Goal: Task Accomplishment & Management: Complete application form

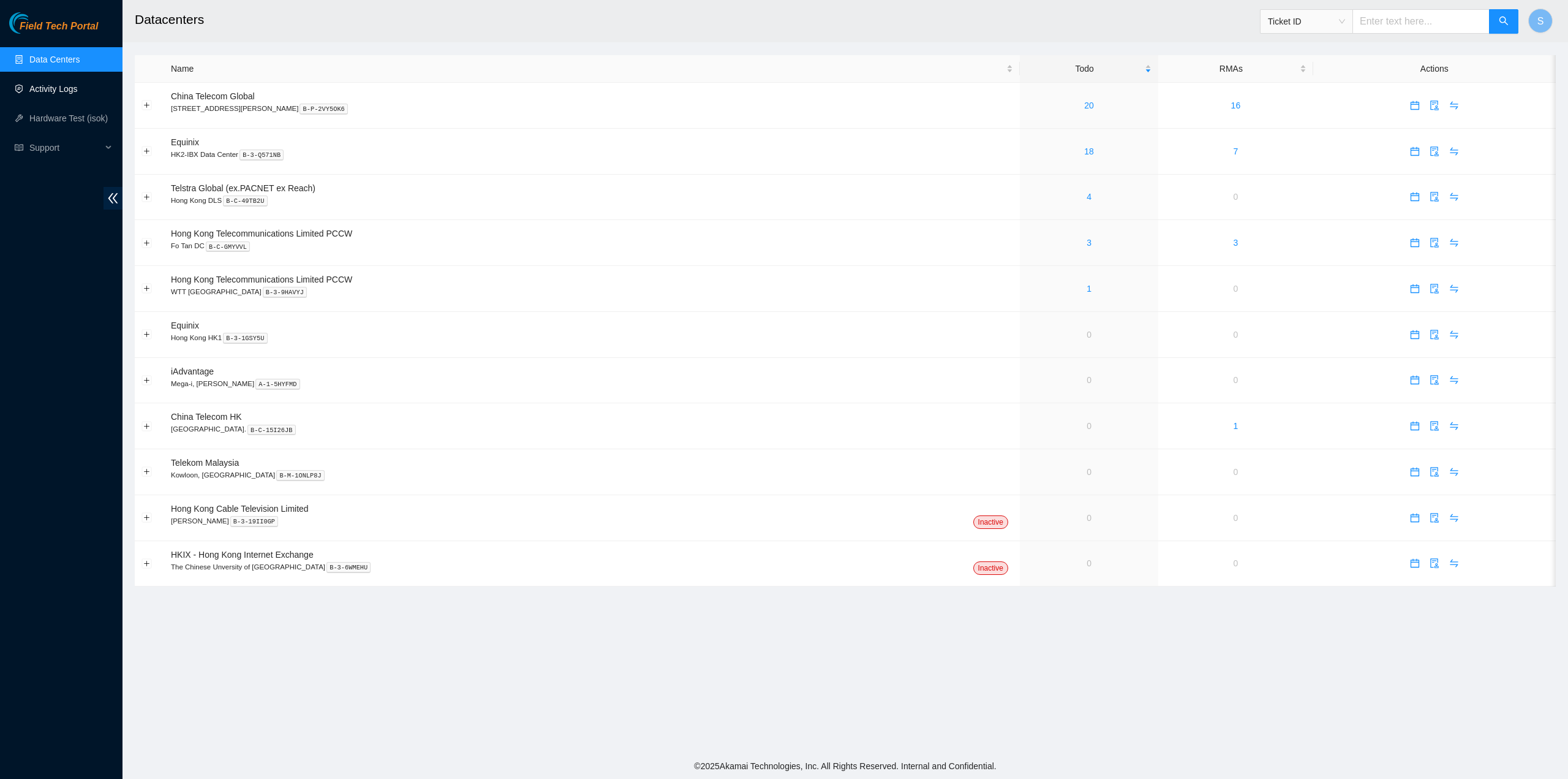
click at [70, 84] on link "Activity Logs" at bounding box center [53, 89] width 48 height 10
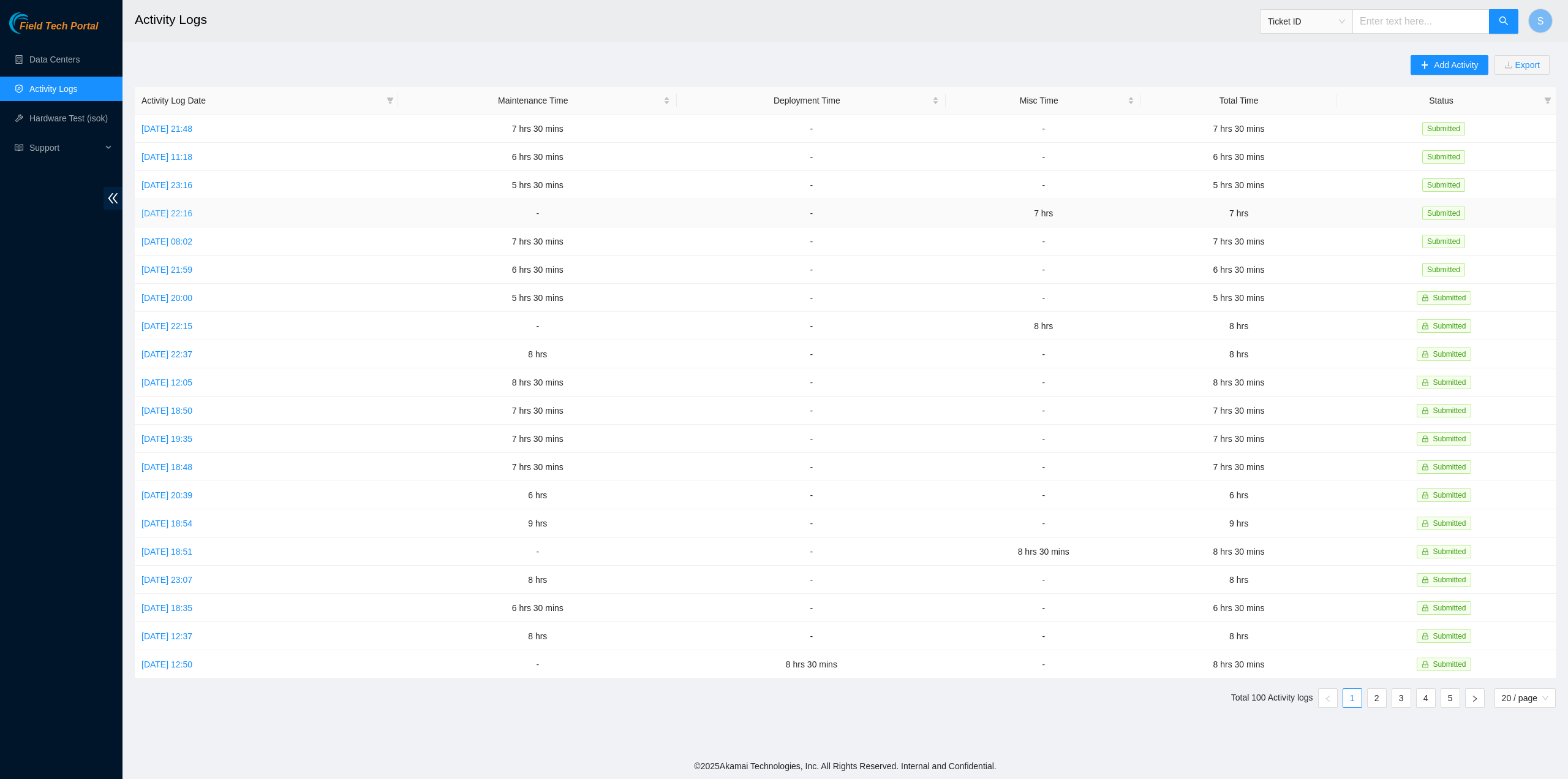
click at [191, 210] on link "Tue, 30 Sep 2025 22:16" at bounding box center [167, 213] width 51 height 10
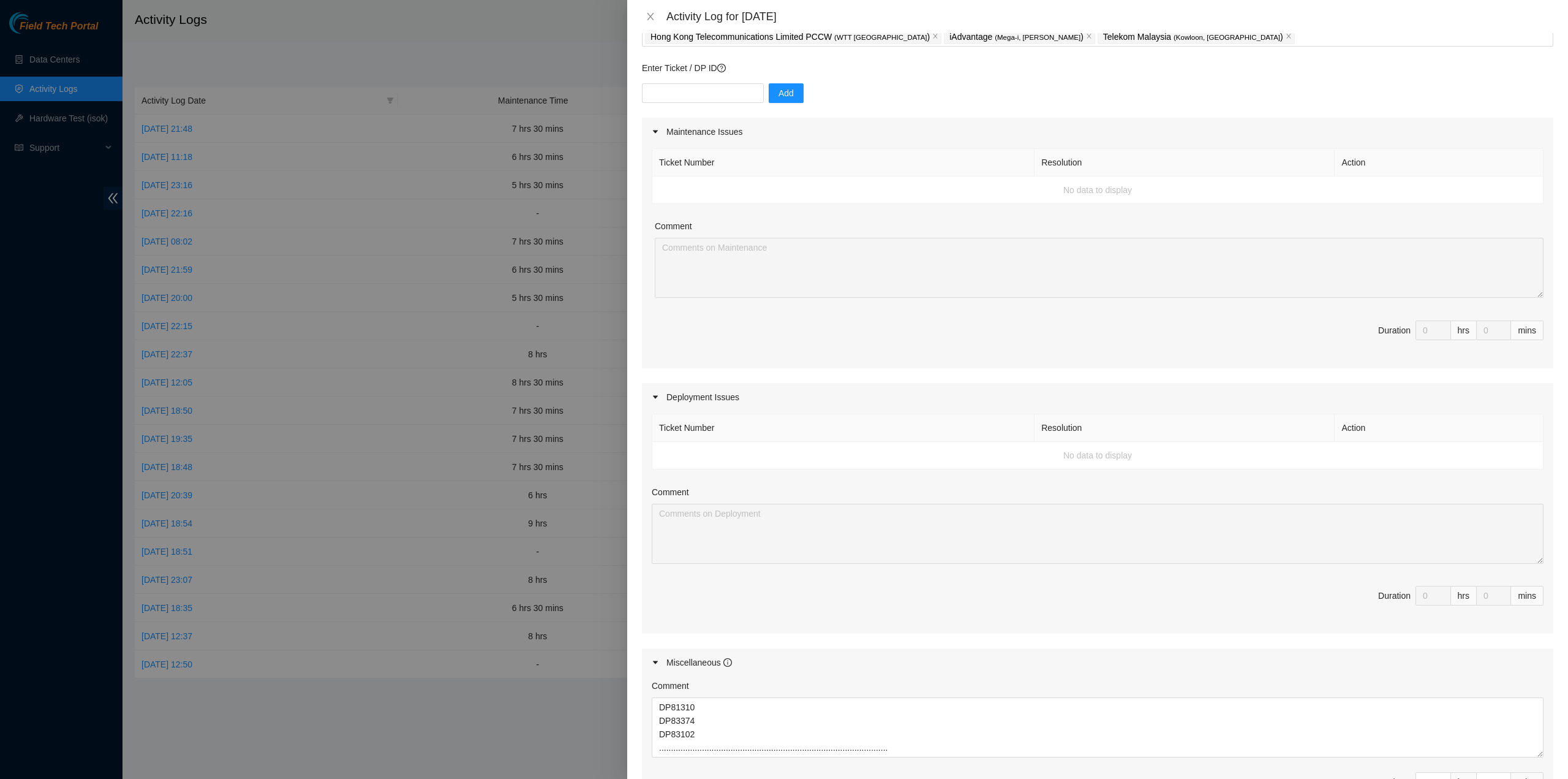
scroll to position [265, 0]
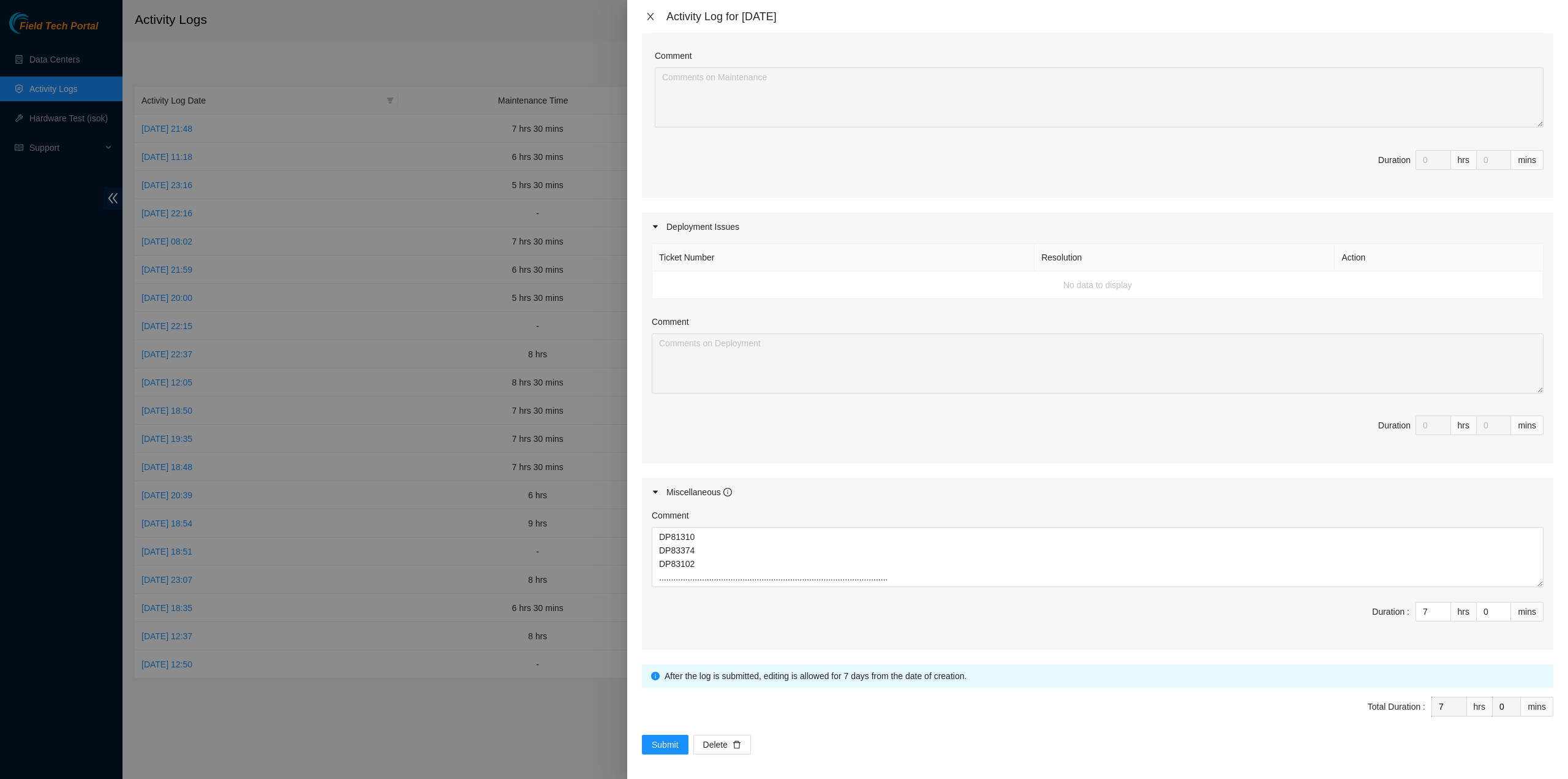
click at [653, 18] on icon "close" at bounding box center [651, 16] width 10 height 10
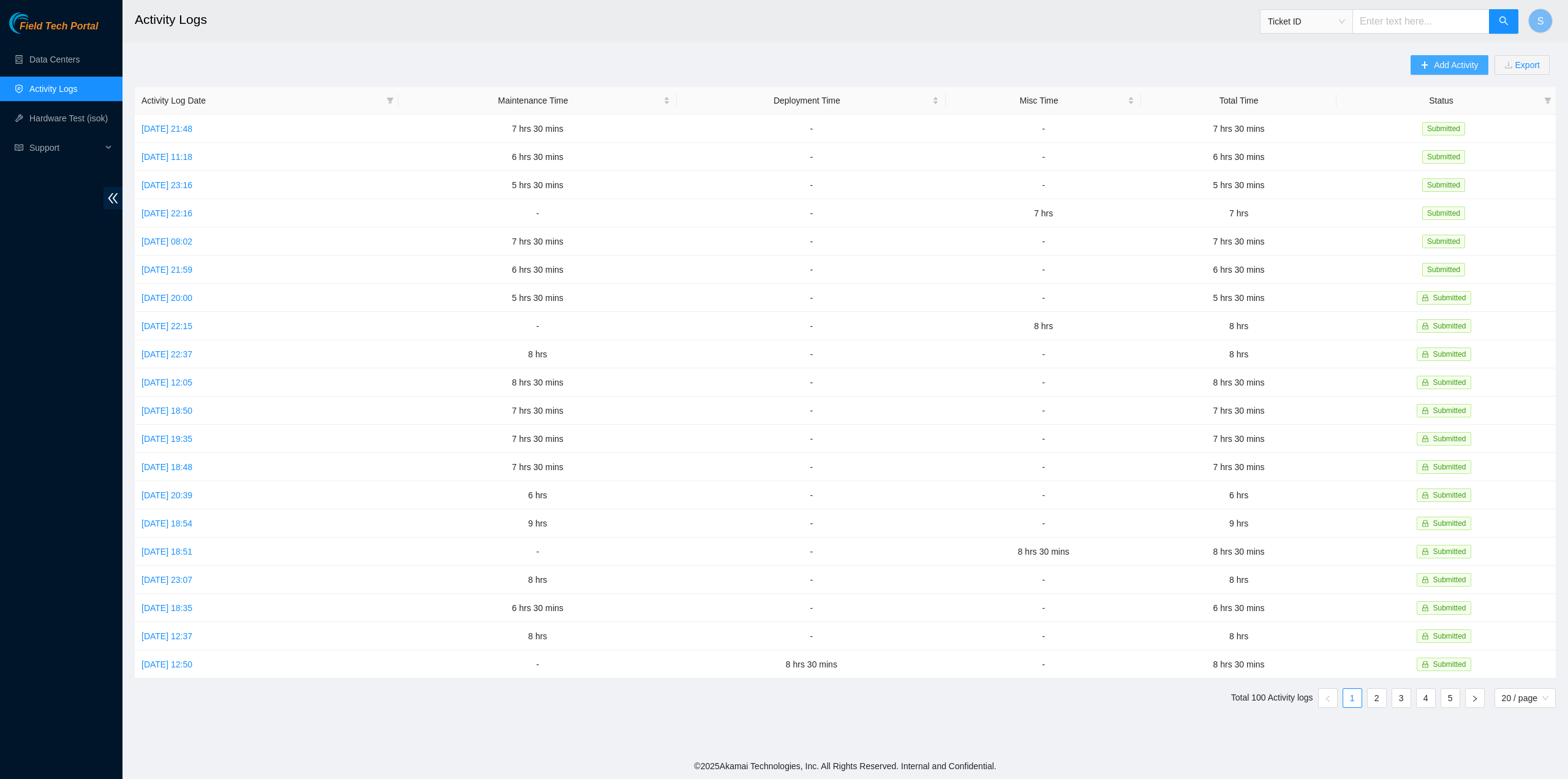
click at [1443, 63] on span "Add Activity" at bounding box center [1456, 65] width 44 height 14
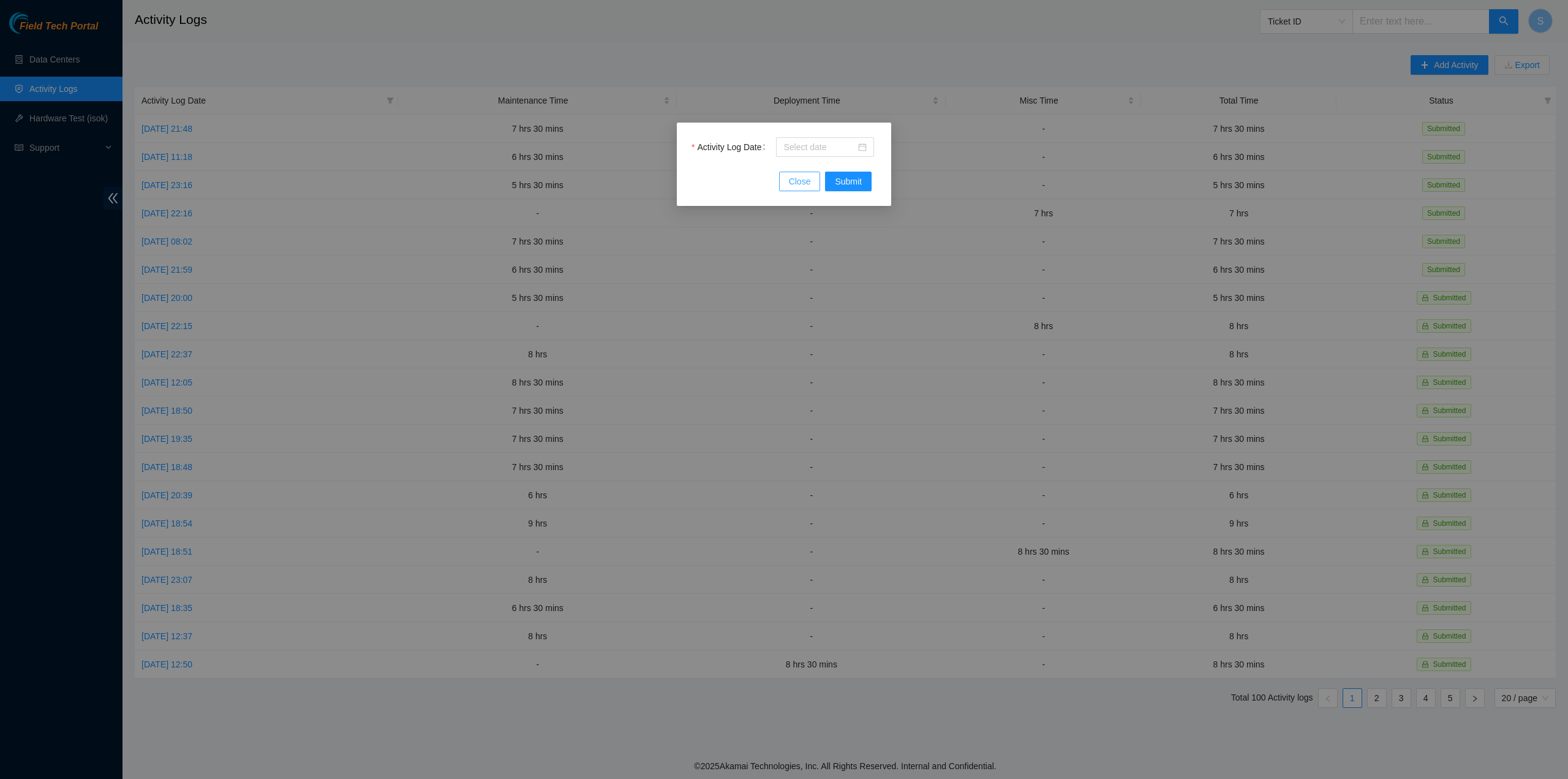
click at [789, 181] on button "Close" at bounding box center [800, 181] width 42 height 20
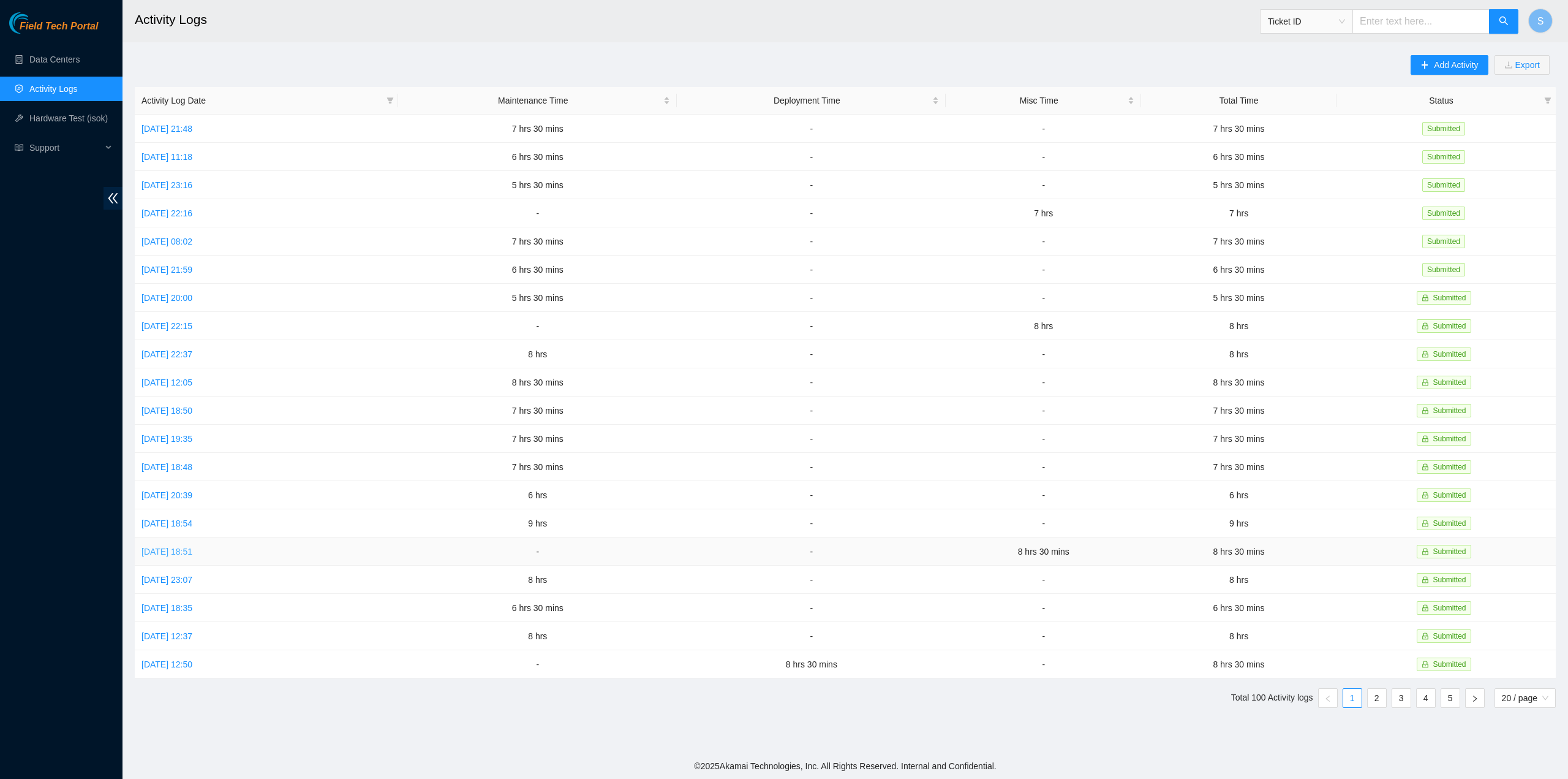
click at [190, 547] on link "Tue, 16 Sep 2025 18:51" at bounding box center [167, 552] width 51 height 10
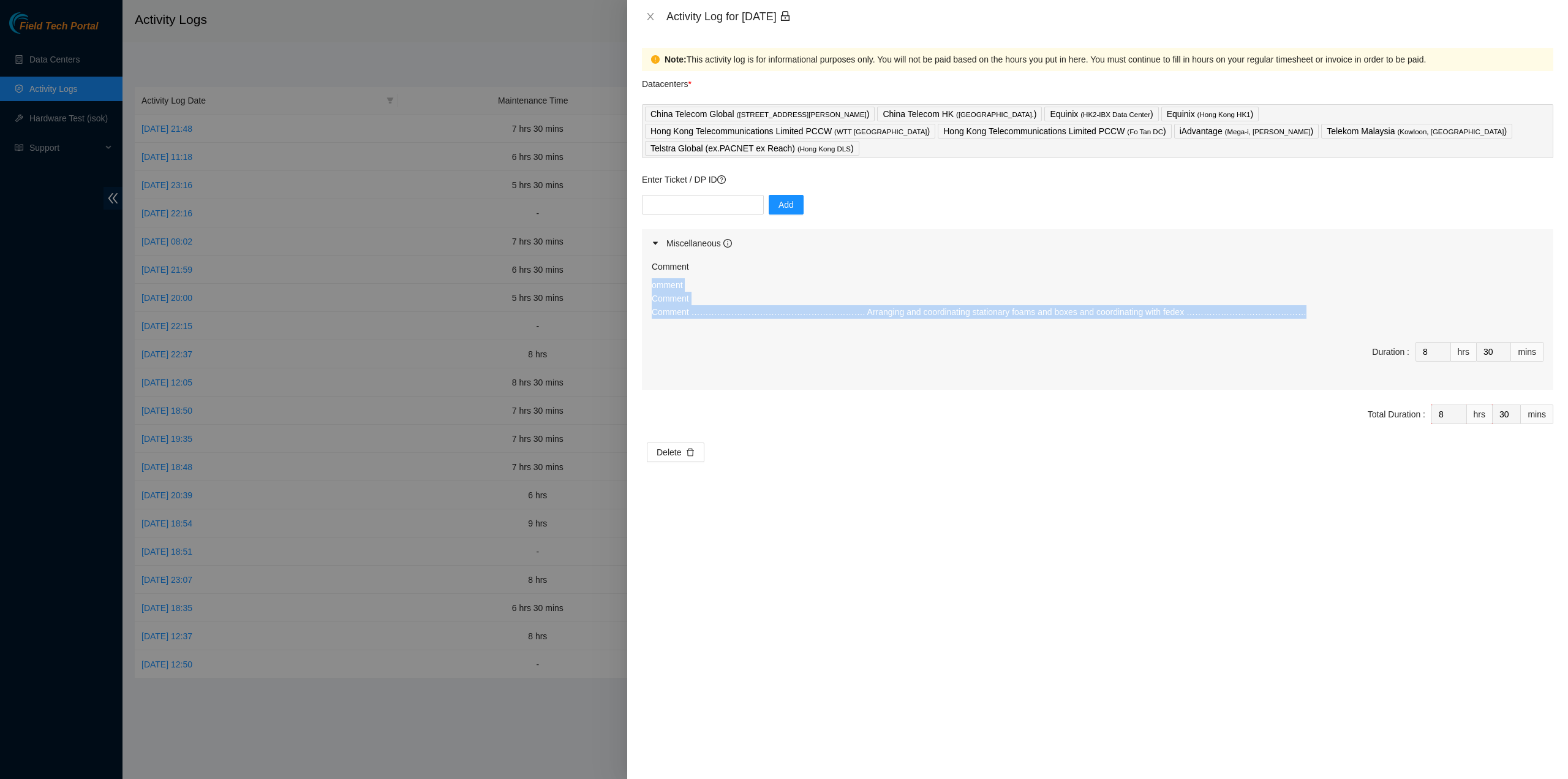
drag, startPoint x: 1237, startPoint y: 303, endPoint x: 638, endPoint y: 266, distance: 600.1
click at [638, 266] on div "Note: This activity log is for informational purposes only. You will not be pai…" at bounding box center [1098, 406] width 941 height 746
copy p "omment Comment Comment ……………………………………………………. Arranging and coordinating station…"
drag, startPoint x: 652, startPoint y: 16, endPoint x: 508, endPoint y: 125, distance: 180.6
click at [651, 16] on icon "close" at bounding box center [650, 16] width 7 height 7
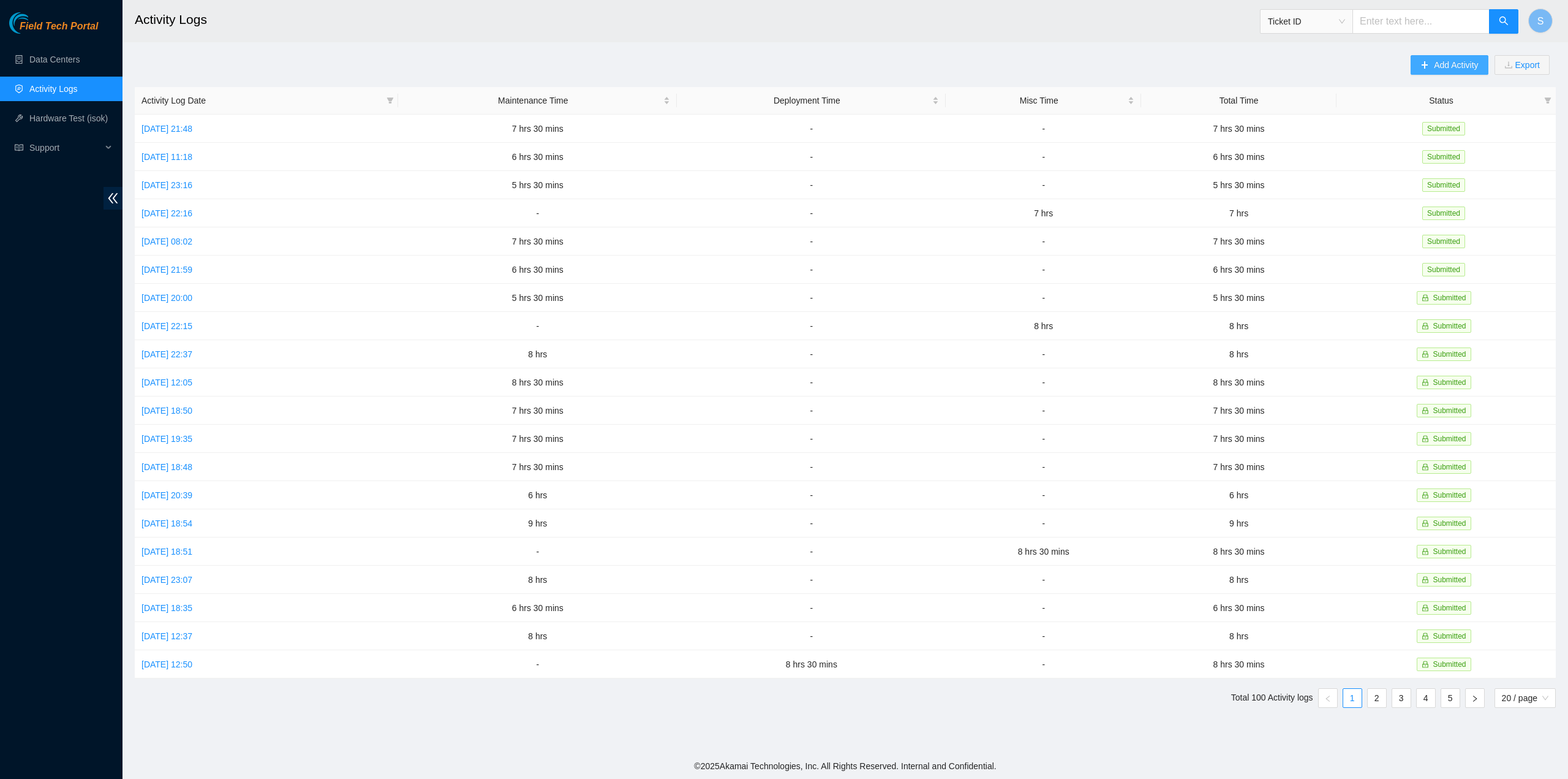
click at [1437, 62] on span "Add Activity" at bounding box center [1456, 65] width 44 height 14
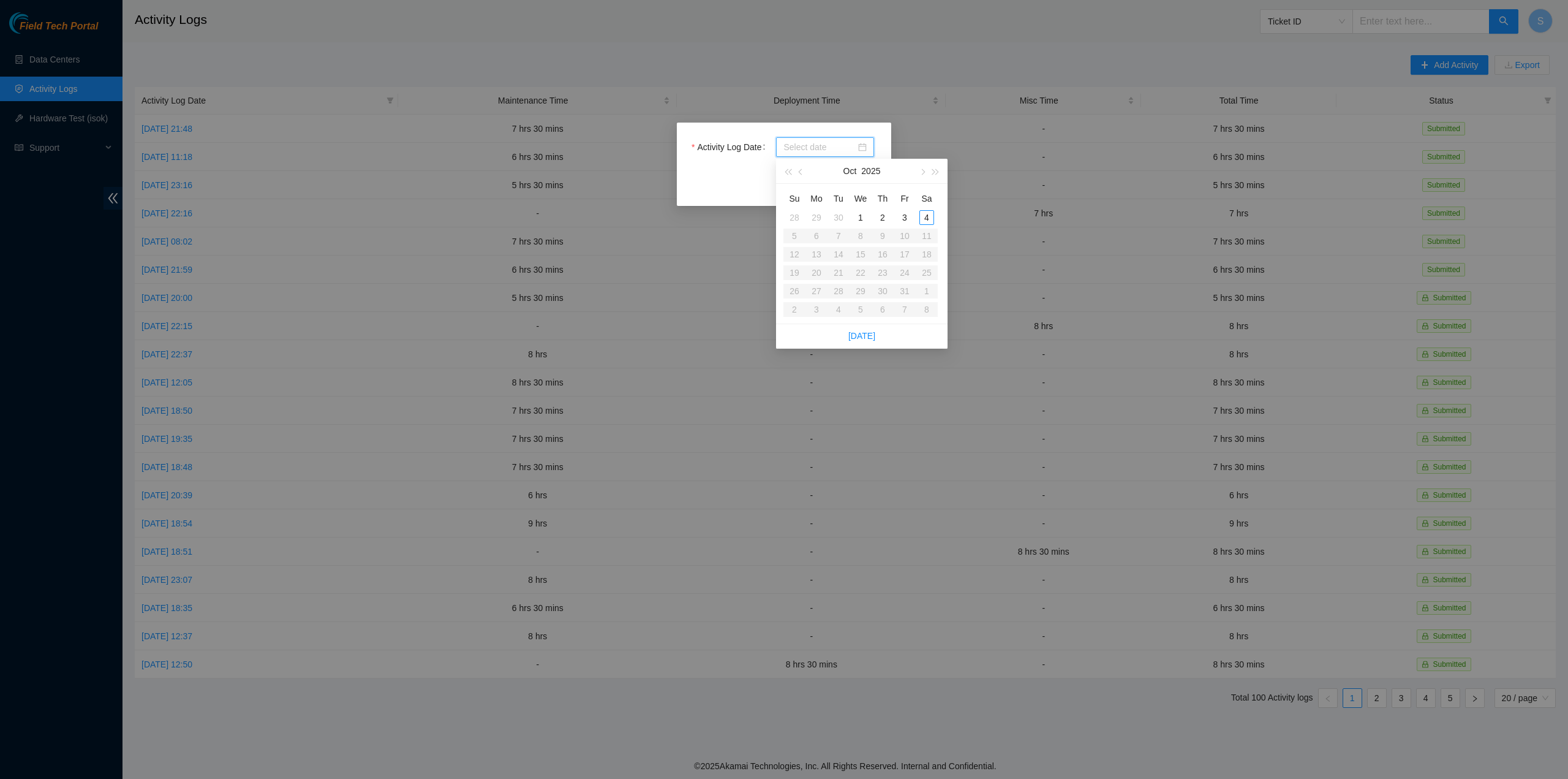
click at [796, 148] on input "Activity Log Date" at bounding box center [819, 147] width 72 height 14
type input "2025-10-02"
click at [881, 218] on div "2" at bounding box center [883, 218] width 15 height 15
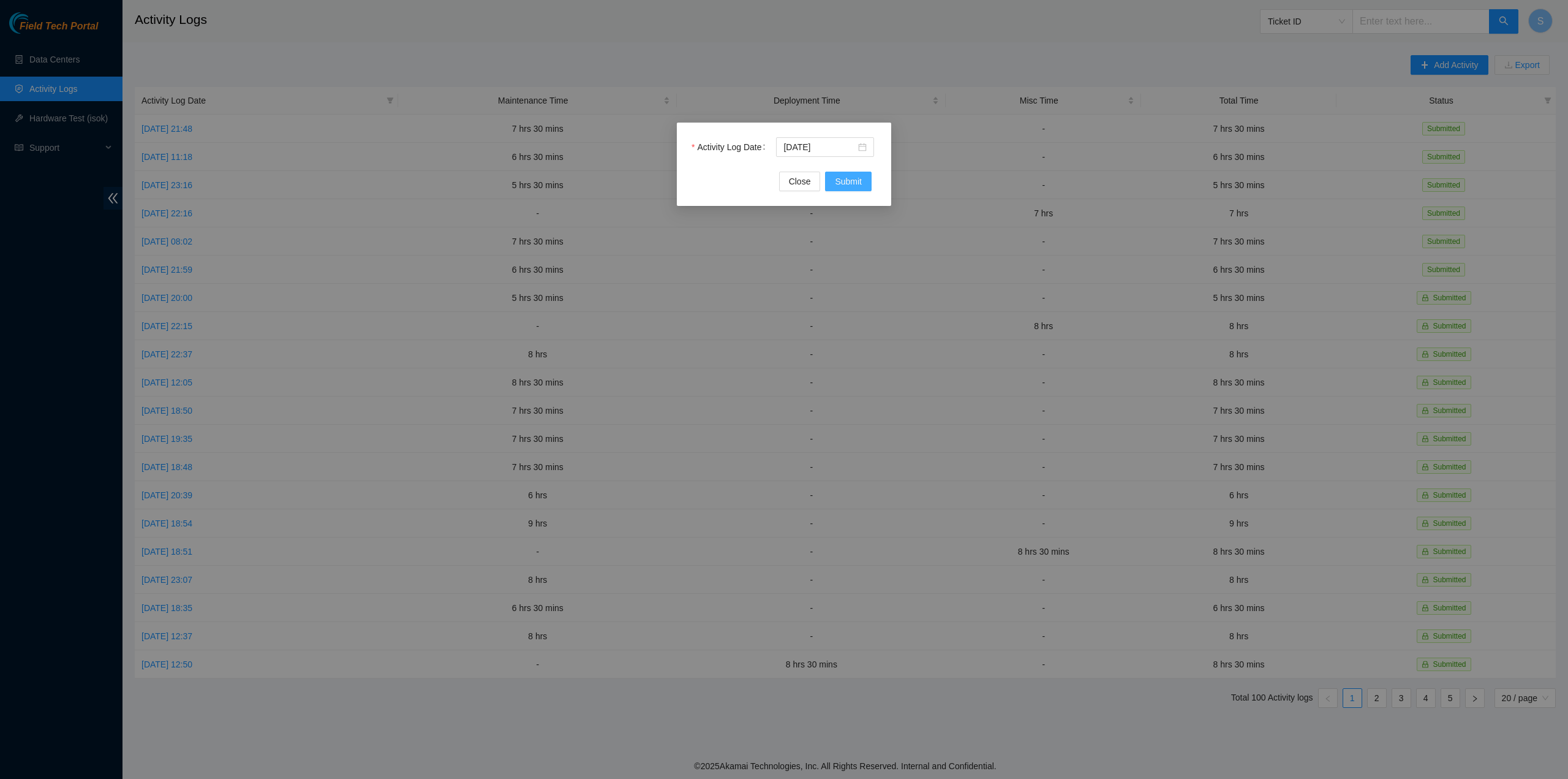
drag, startPoint x: 853, startPoint y: 177, endPoint x: 897, endPoint y: 211, distance: 55.6
click at [853, 177] on span "Submit" at bounding box center [849, 182] width 27 height 14
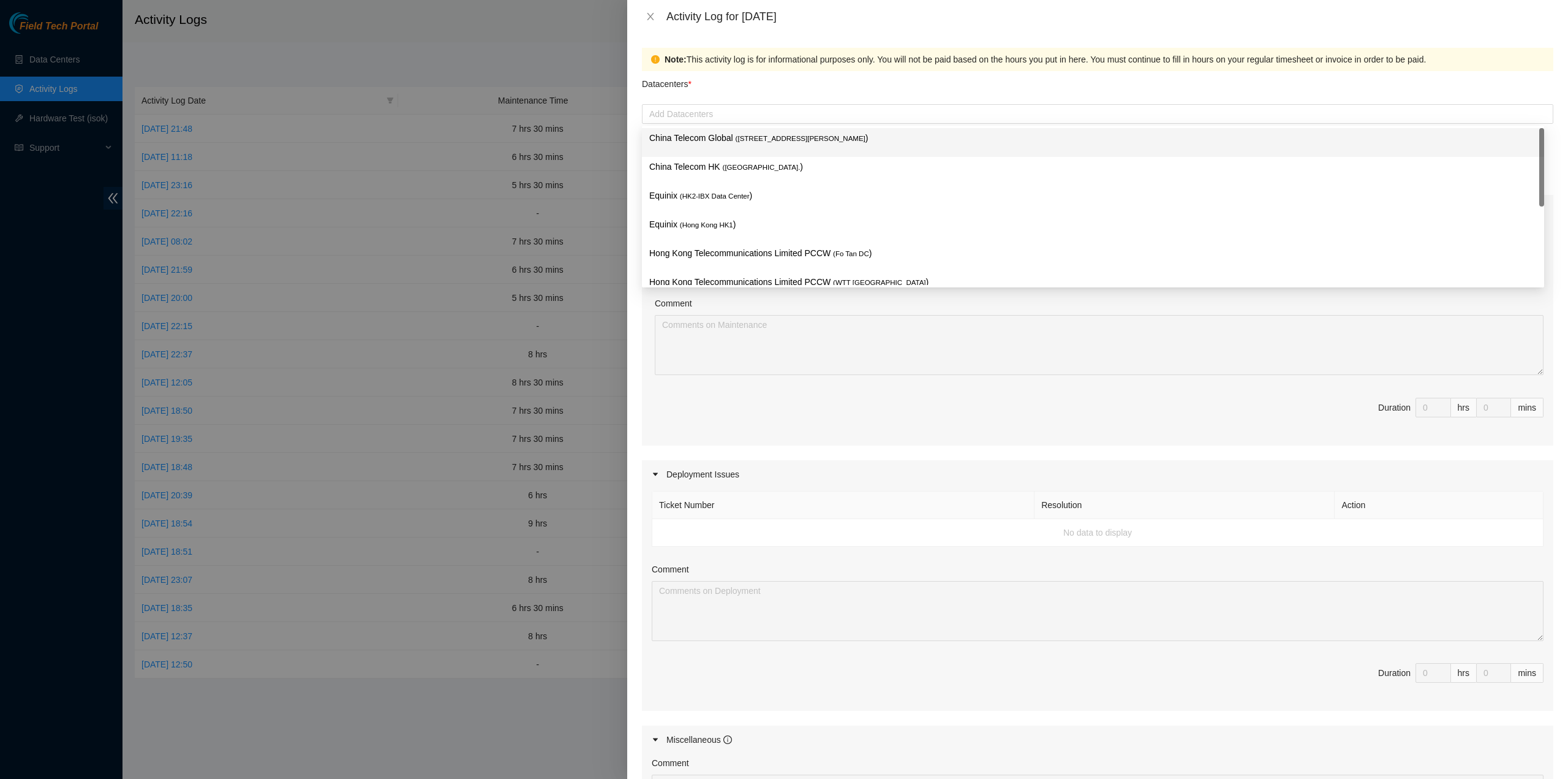
drag, startPoint x: 777, startPoint y: 122, endPoint x: 753, endPoint y: 125, distance: 24.2
click at [775, 121] on div "Add Datacenters" at bounding box center [1097, 114] width 911 height 20
drag, startPoint x: 741, startPoint y: 139, endPoint x: 722, endPoint y: 165, distance: 32.2
click at [741, 140] on span "( Room B11, 2/F, 18 Chun Yat Street, TKO , Hong Kong" at bounding box center [800, 138] width 130 height 7
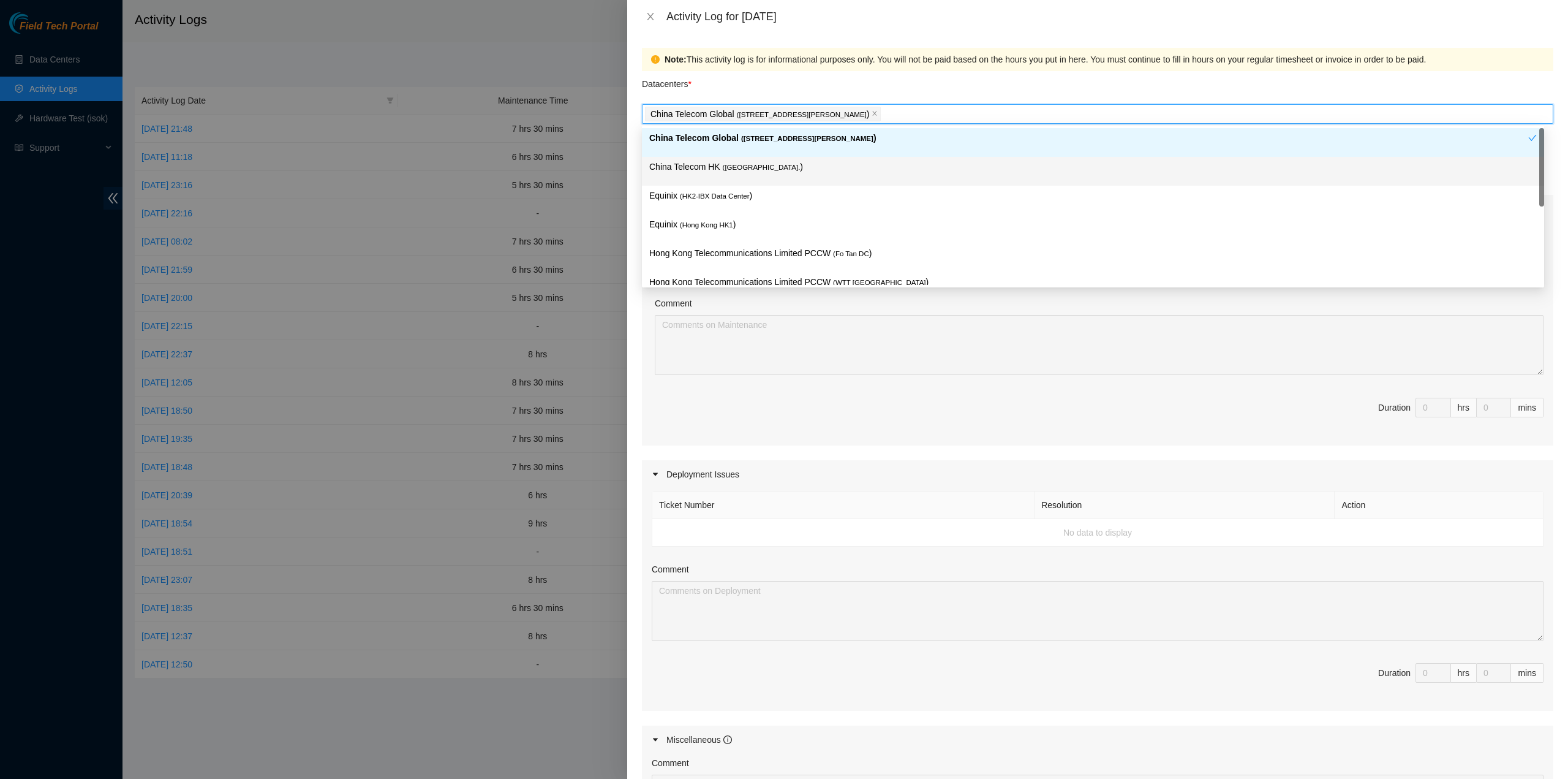
click at [723, 169] on span "( Hong Kong." at bounding box center [762, 167] width 78 height 7
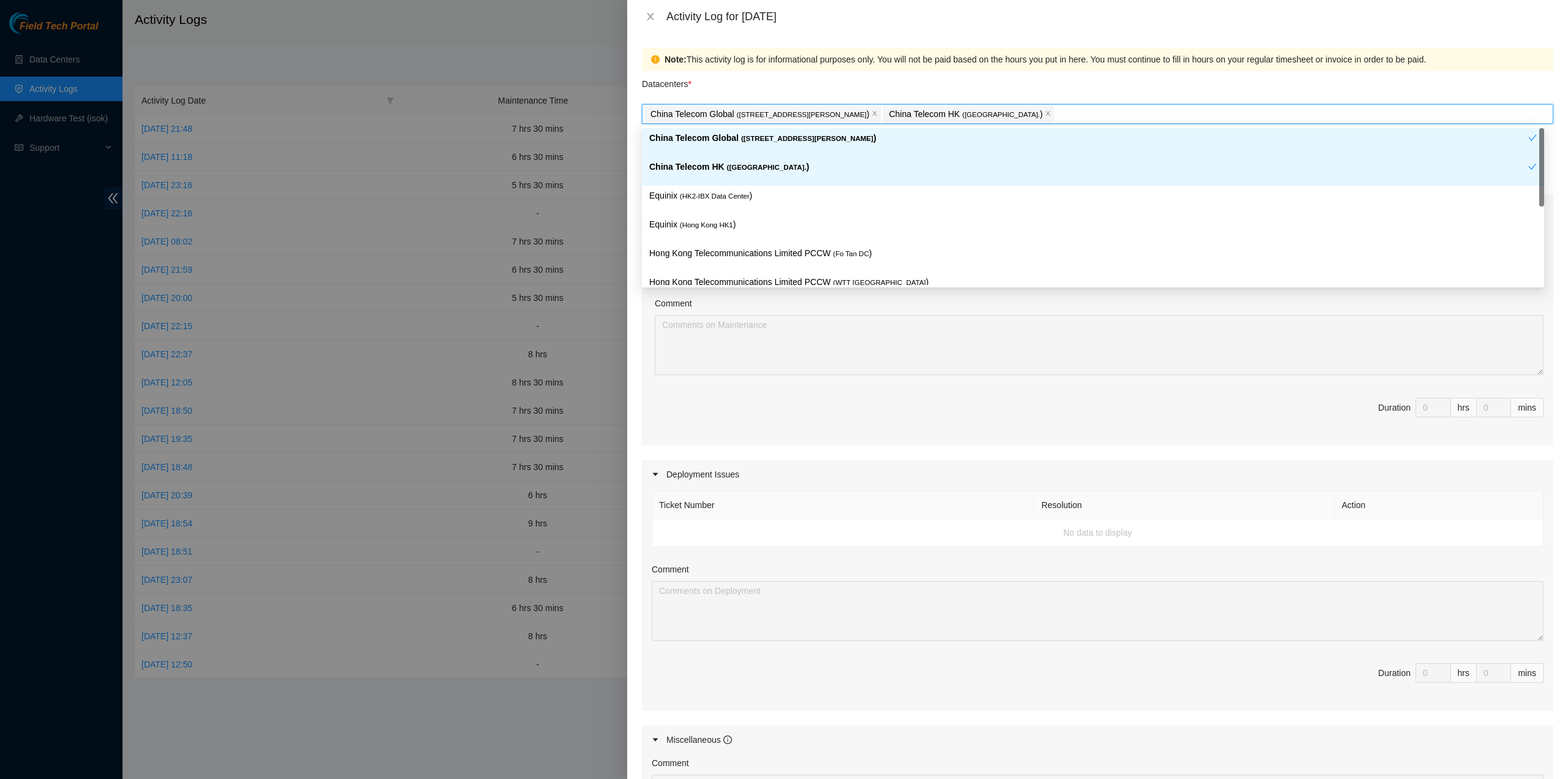
drag, startPoint x: 707, startPoint y: 189, endPoint x: 700, endPoint y: 217, distance: 28.9
click at [707, 190] on p "Equinix ( HK2-IBX Data Center )" at bounding box center [1093, 195] width 887 height 14
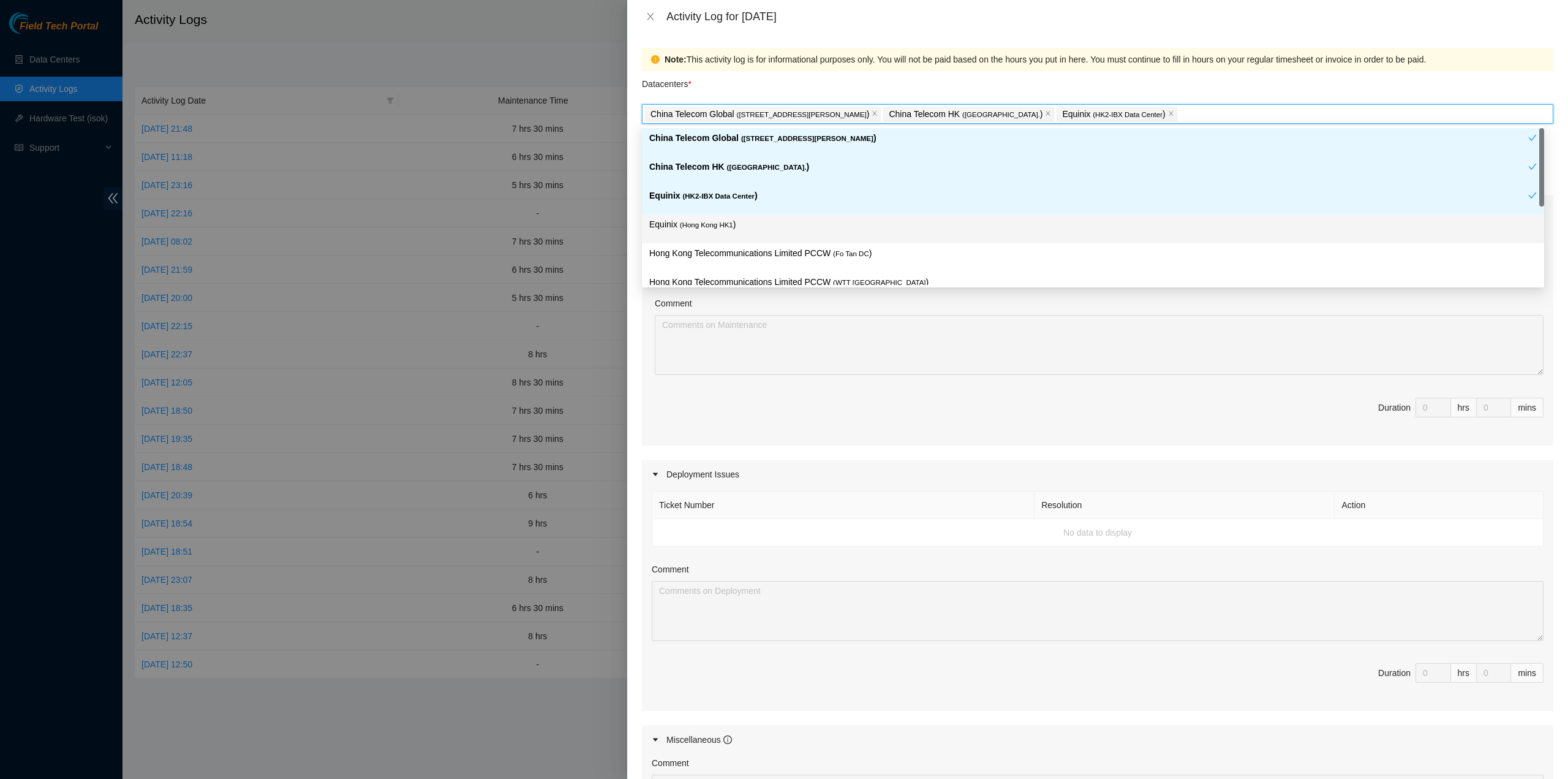
click at [700, 218] on p "Equinix ( Hong Kong HK1 )" at bounding box center [1093, 225] width 887 height 14
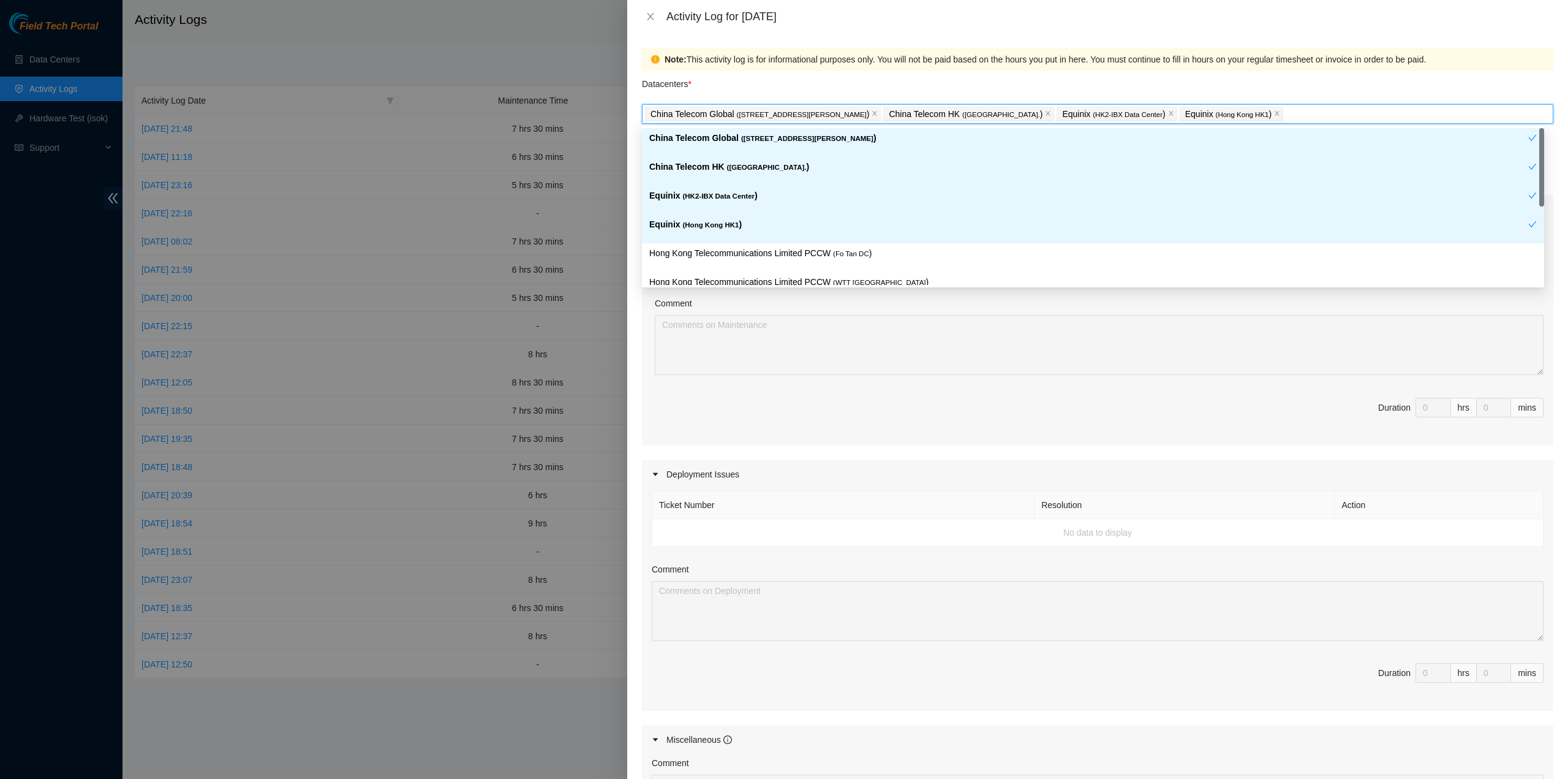
click at [700, 239] on div "Equinix ( Hong Kong HK1 )" at bounding box center [1089, 229] width 879 height 22
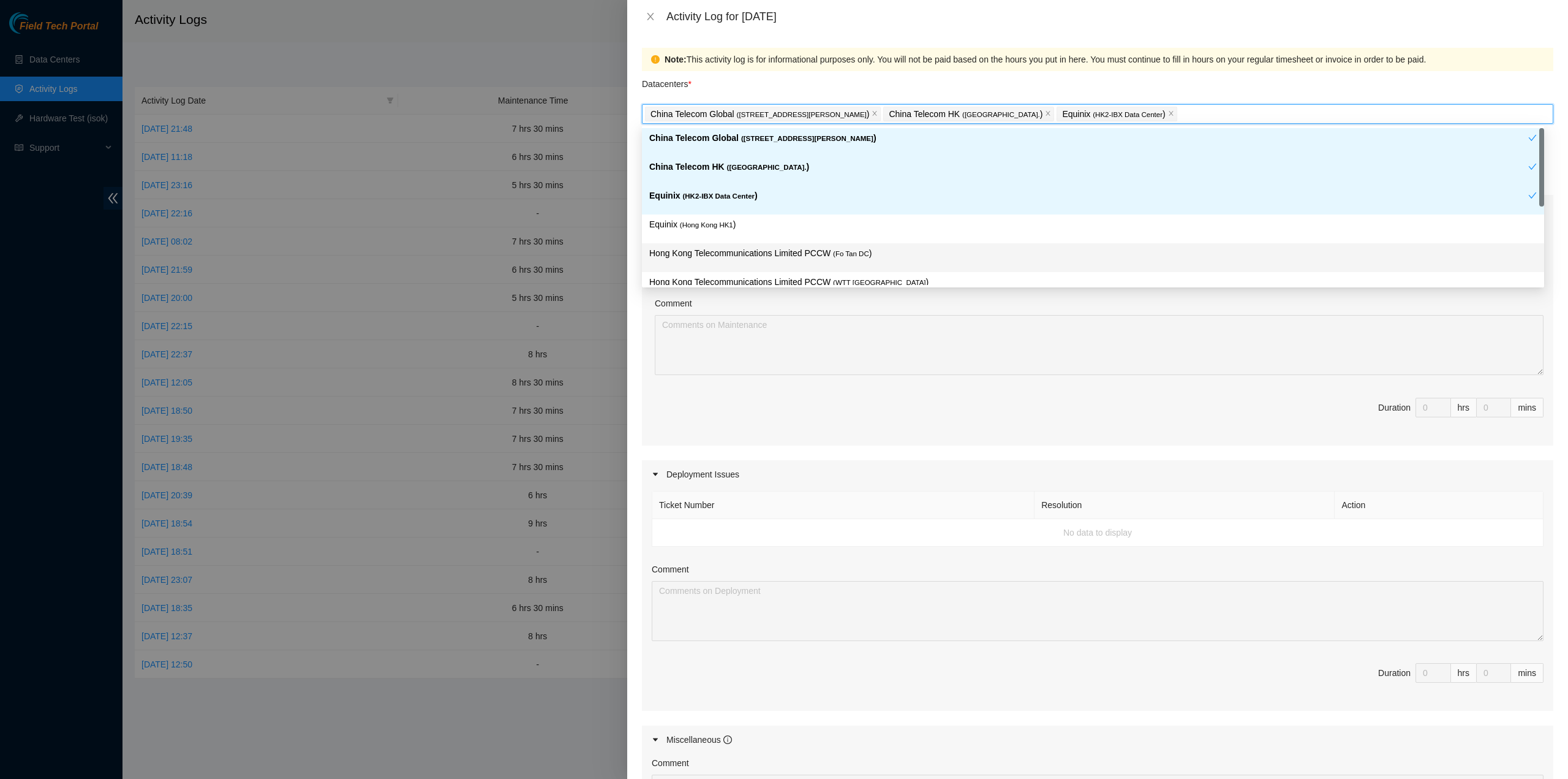
click at [759, 258] on p "Hong Kong Telecommunications Limited PCCW ( Fo Tan DC )" at bounding box center [1093, 253] width 887 height 14
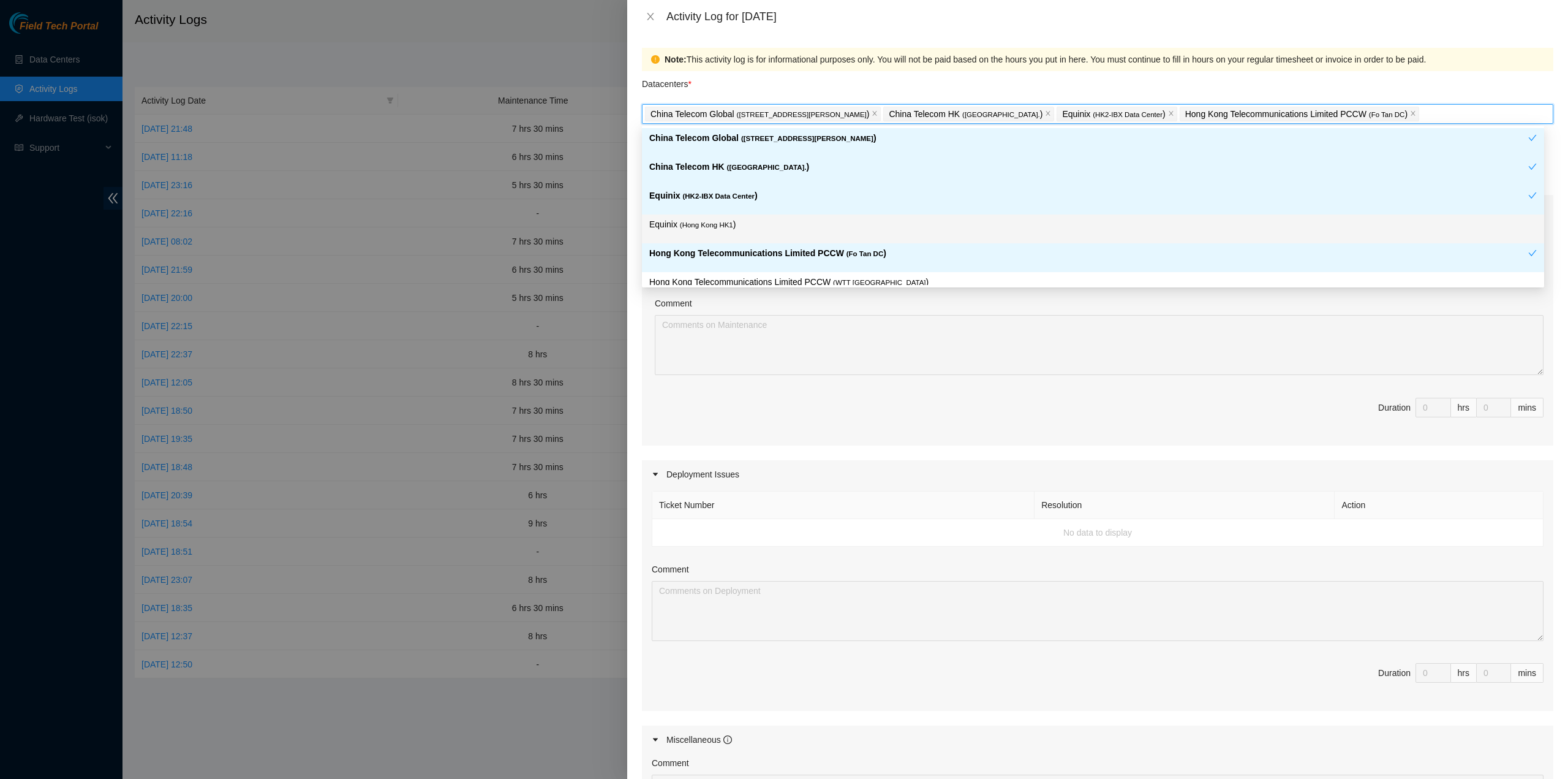
click at [723, 230] on p "Equinix ( Hong Kong HK1 )" at bounding box center [1093, 225] width 887 height 14
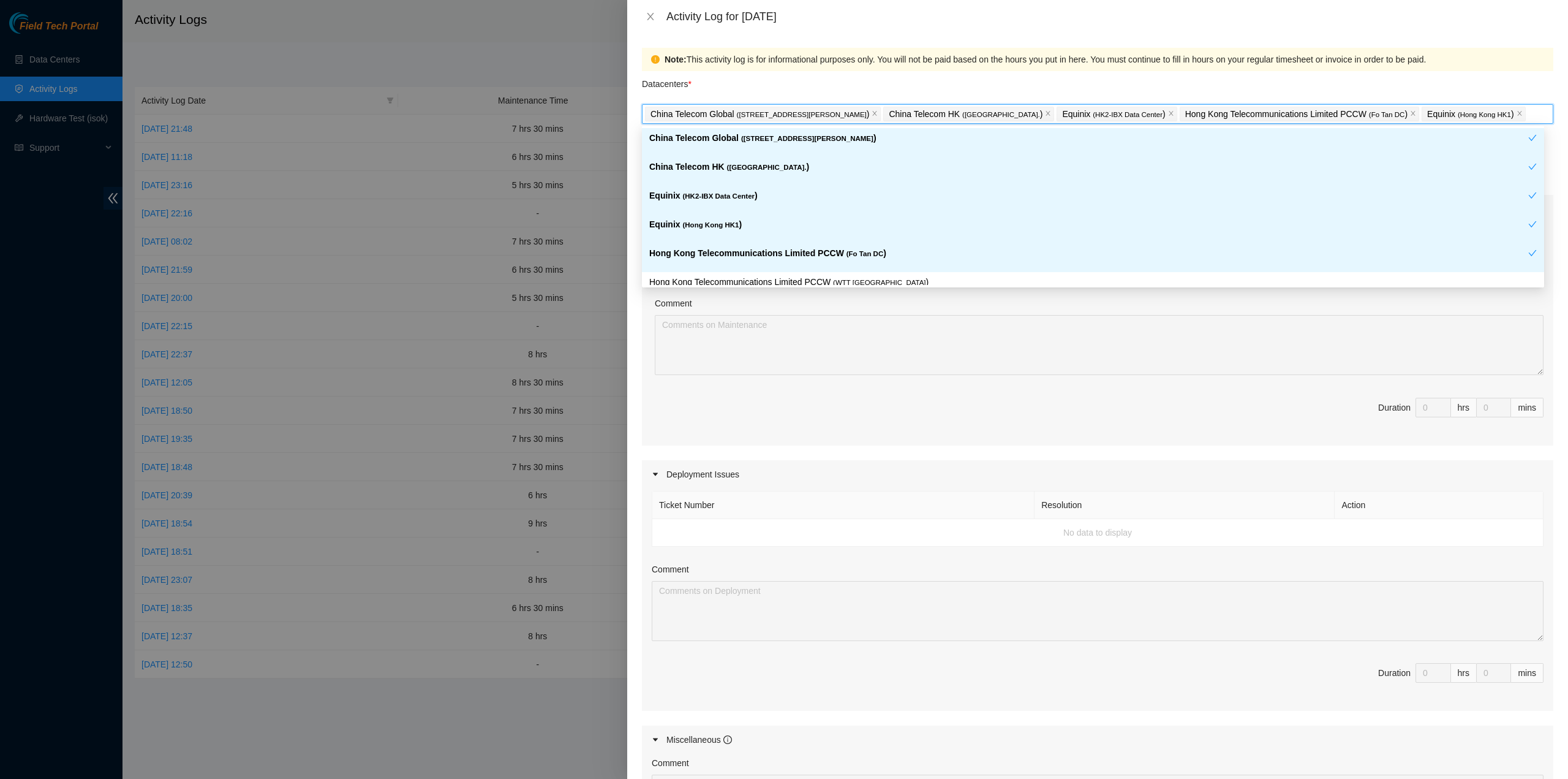
scroll to position [101, 0]
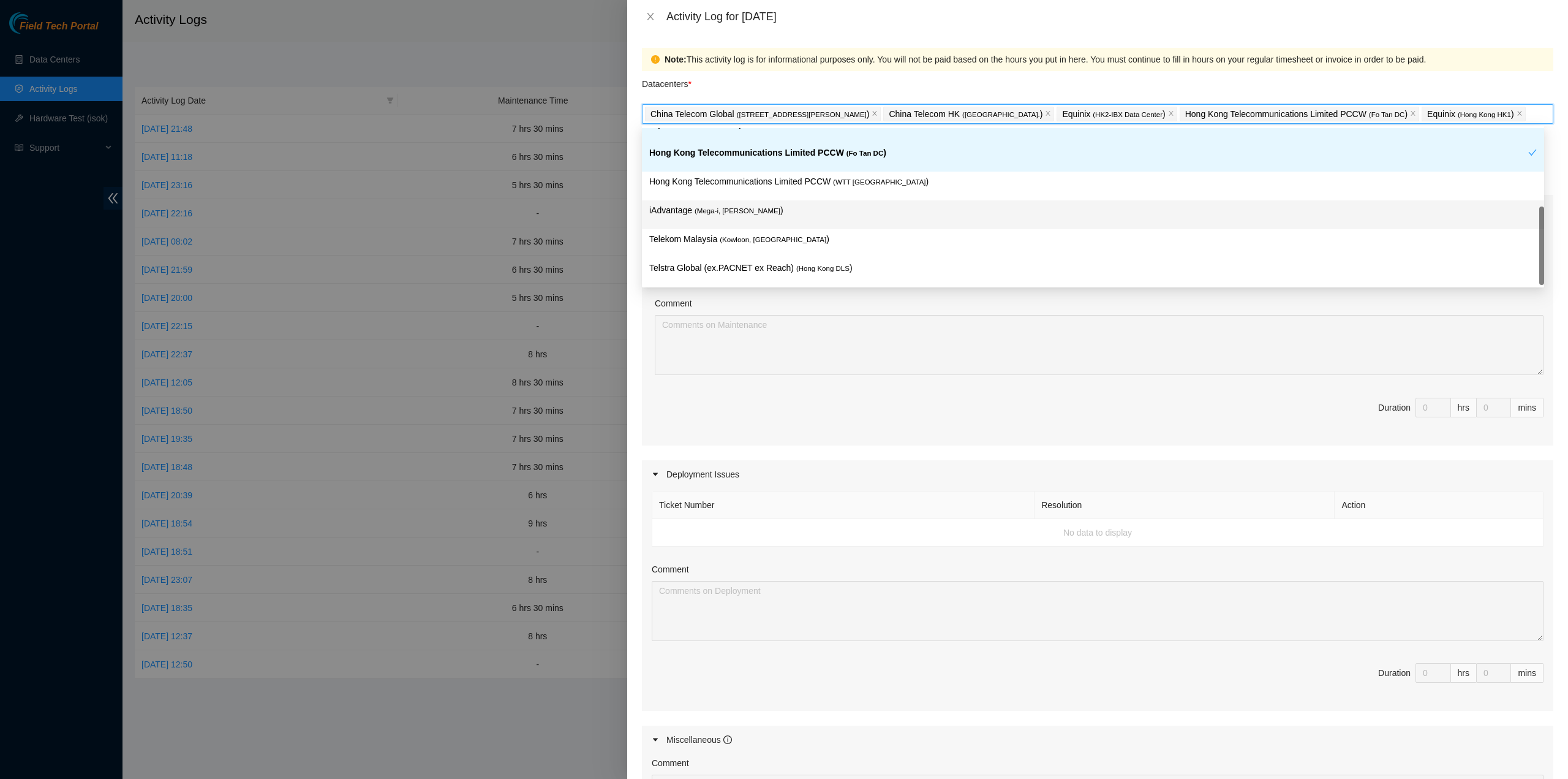
click at [832, 189] on div "Hong Kong Telecommunications Limited PCCW ( WTT DC )" at bounding box center [1093, 186] width 887 height 22
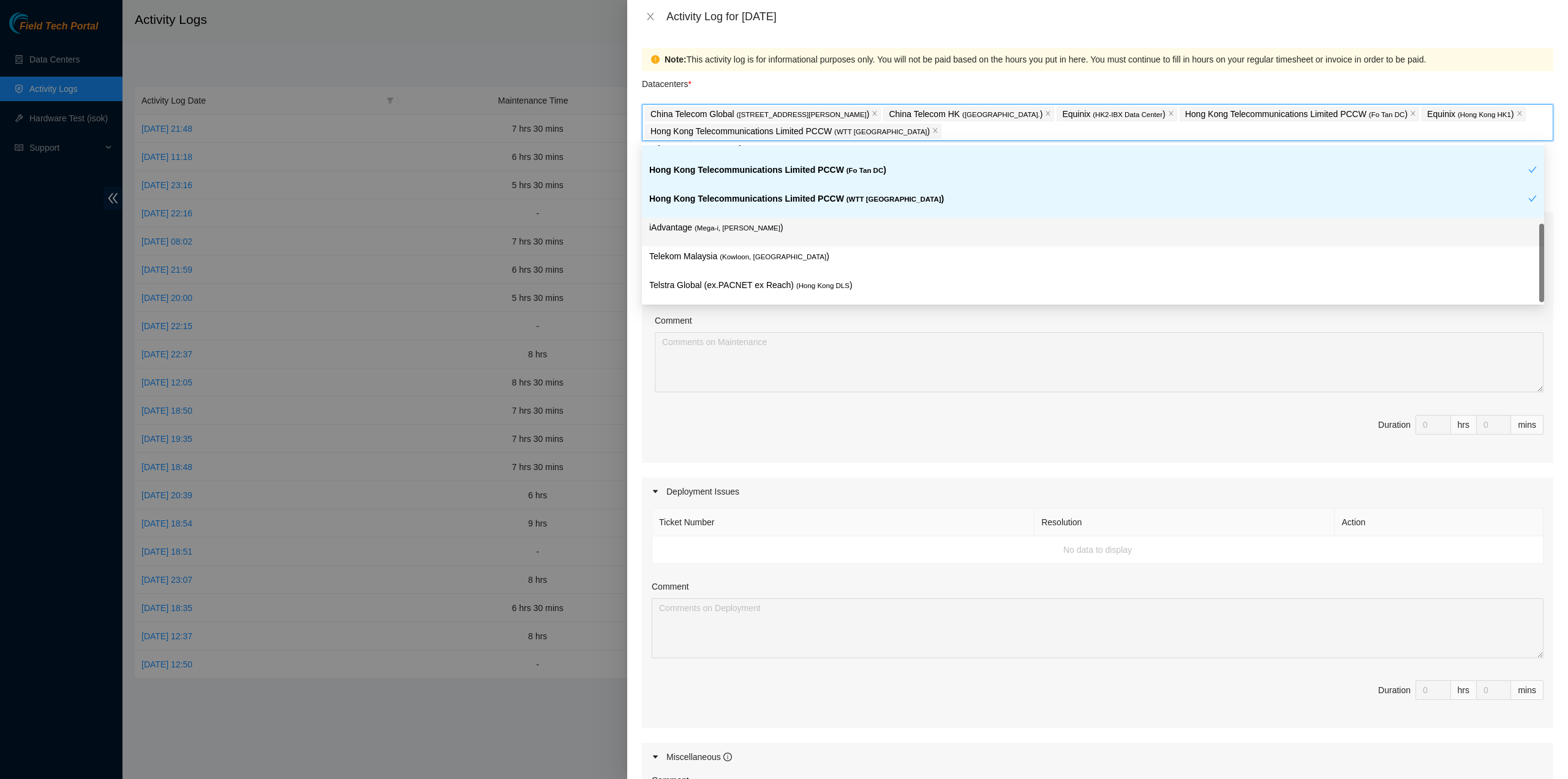
drag, startPoint x: 757, startPoint y: 225, endPoint x: 758, endPoint y: 249, distance: 24.0
click at [756, 227] on p "iAdvantage ( Mega-i, Chai Wan )" at bounding box center [1093, 227] width 887 height 14
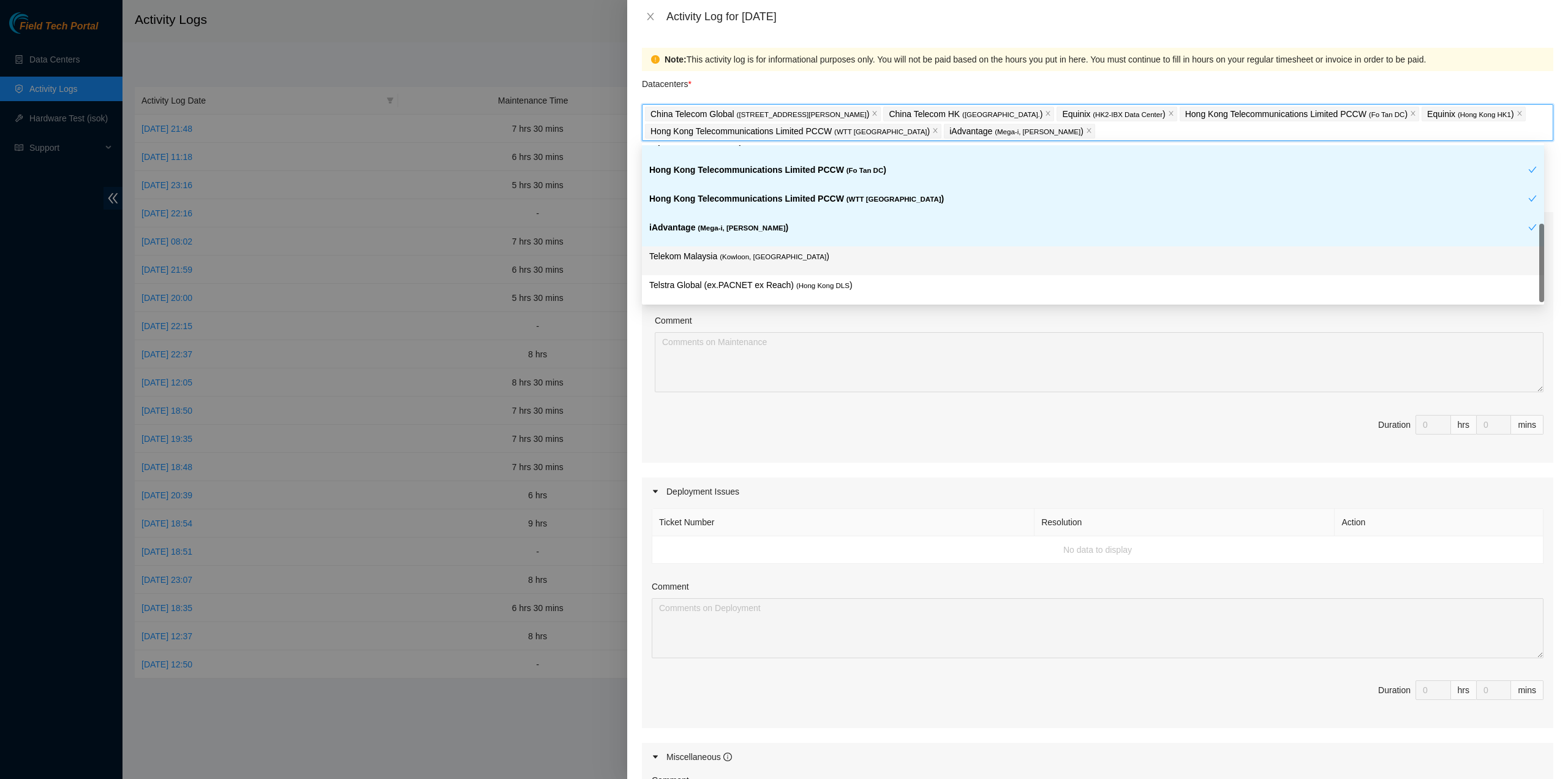
drag, startPoint x: 756, startPoint y: 258, endPoint x: 757, endPoint y: 274, distance: 16.0
click at [756, 259] on span "( Kowloon, Hong Kong" at bounding box center [773, 257] width 107 height 7
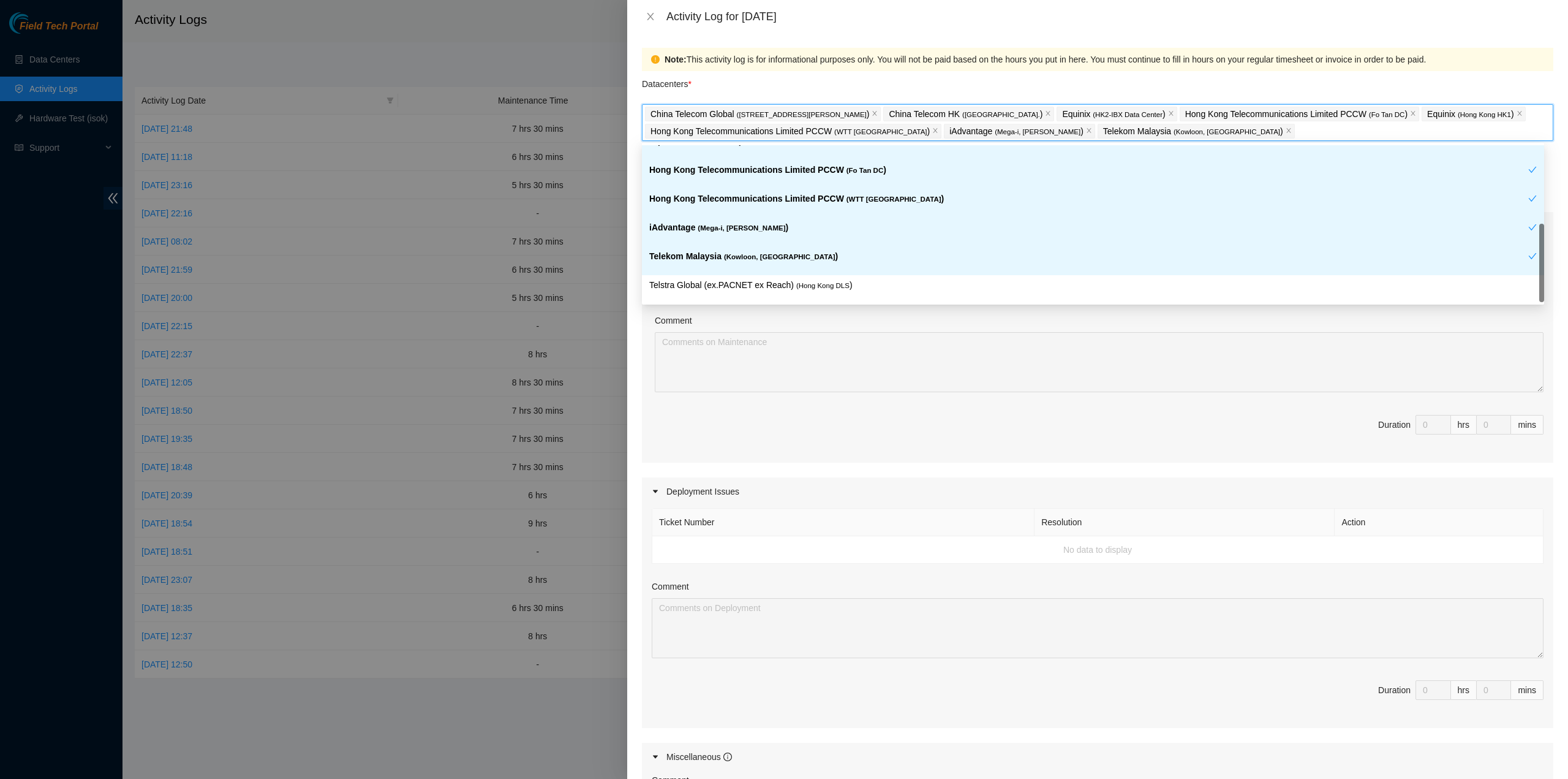
drag, startPoint x: 766, startPoint y: 288, endPoint x: 775, endPoint y: 290, distance: 9.2
click at [768, 288] on p "Telstra Global (ex.PACNET ex Reach) ( Hong Kong DLS )" at bounding box center [1093, 285] width 887 height 14
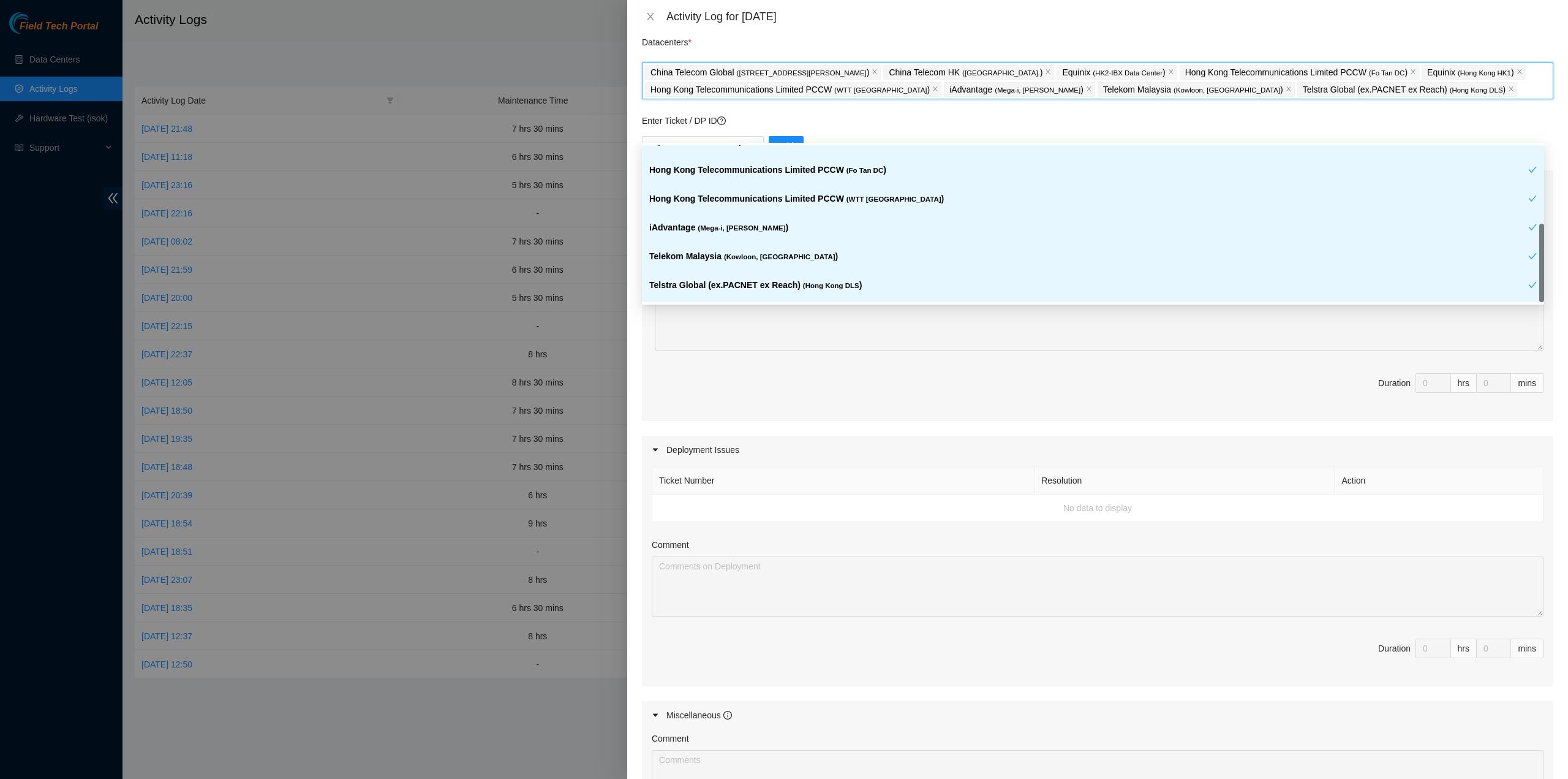
scroll to position [245, 0]
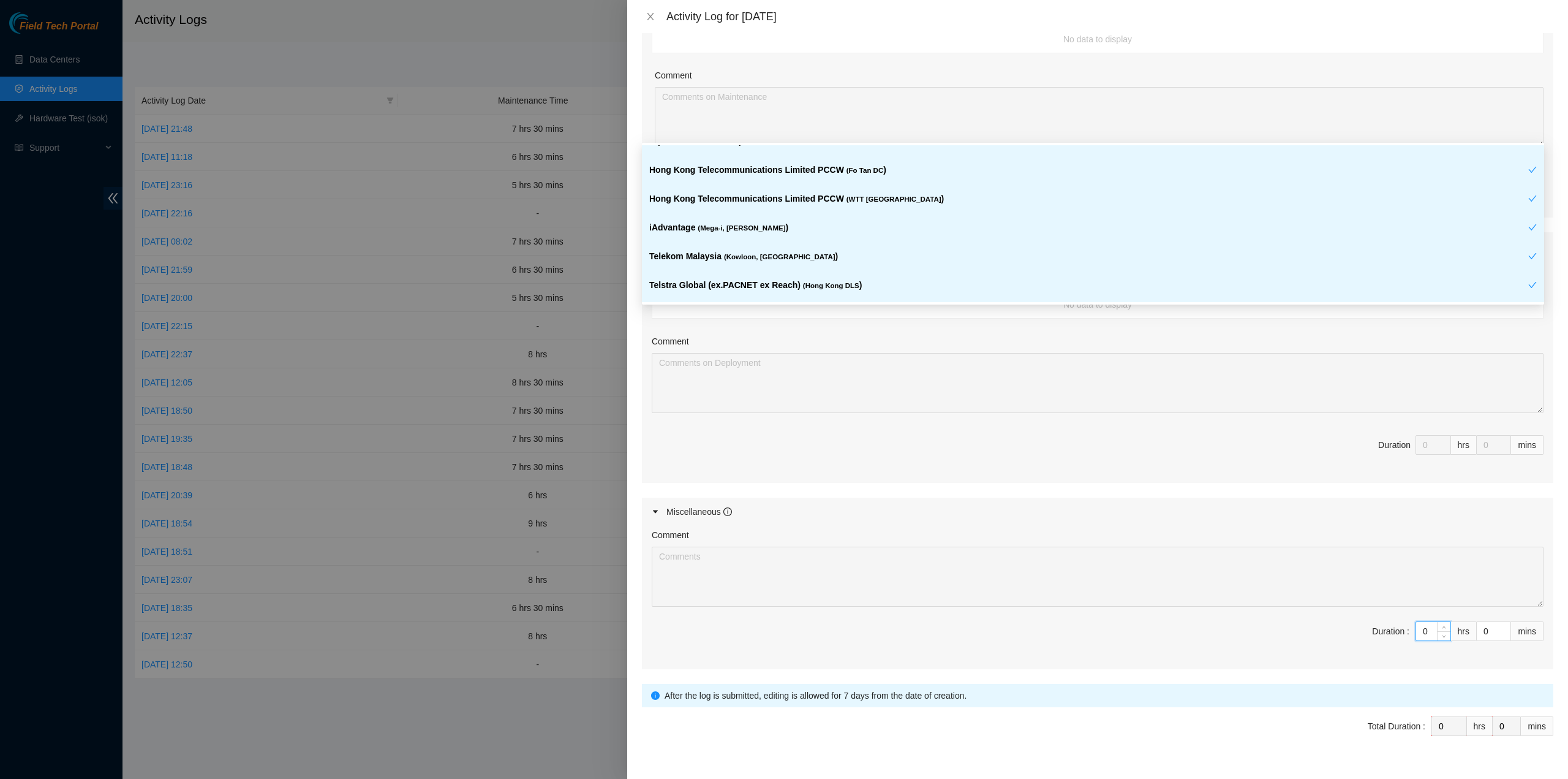
drag, startPoint x: 1420, startPoint y: 621, endPoint x: 1367, endPoint y: 616, distance: 53.2
click at [1367, 616] on div "Comment Duration : 0 hrs 0 mins" at bounding box center [1097, 597] width 911 height 144
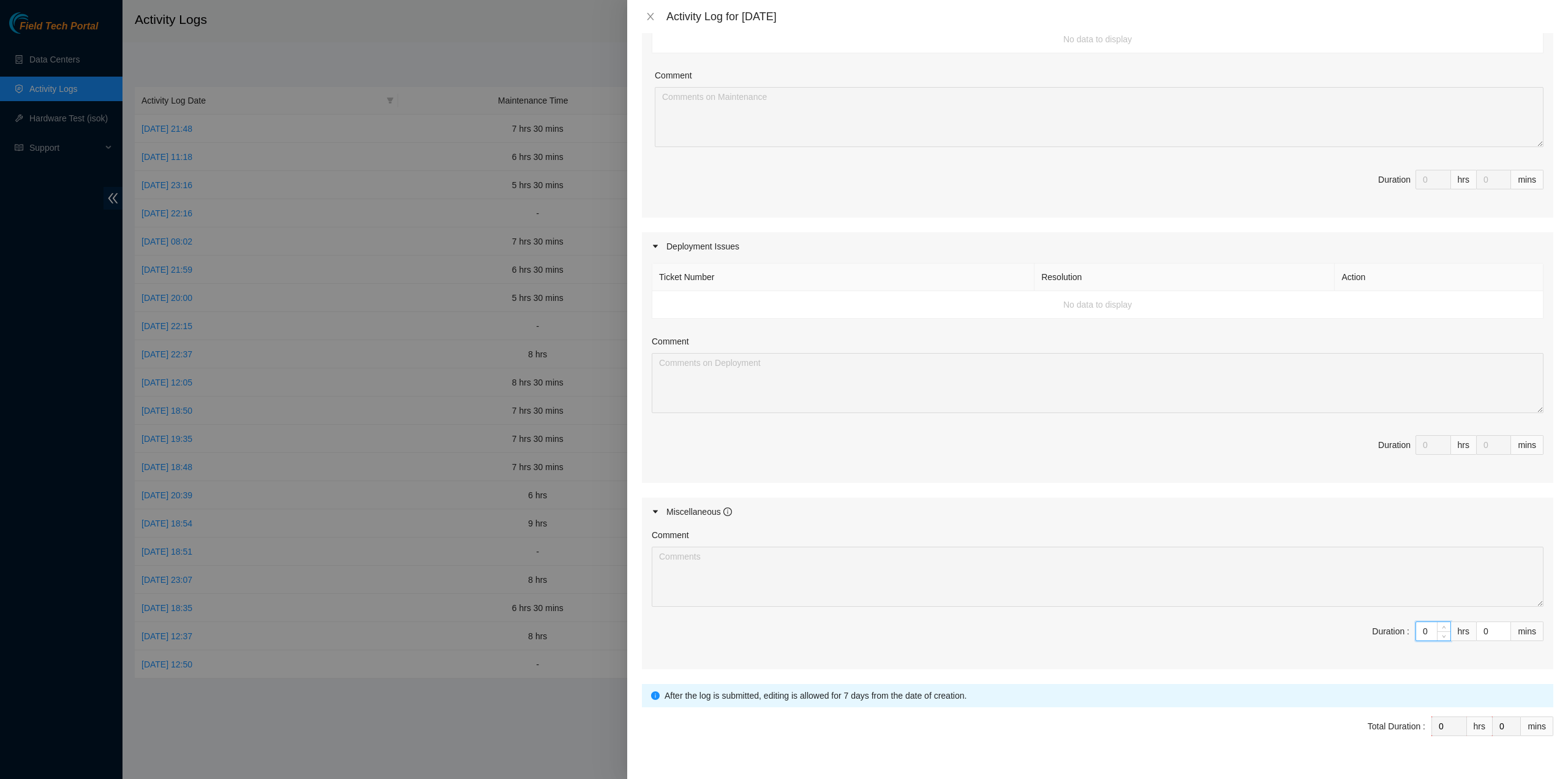
type input "8"
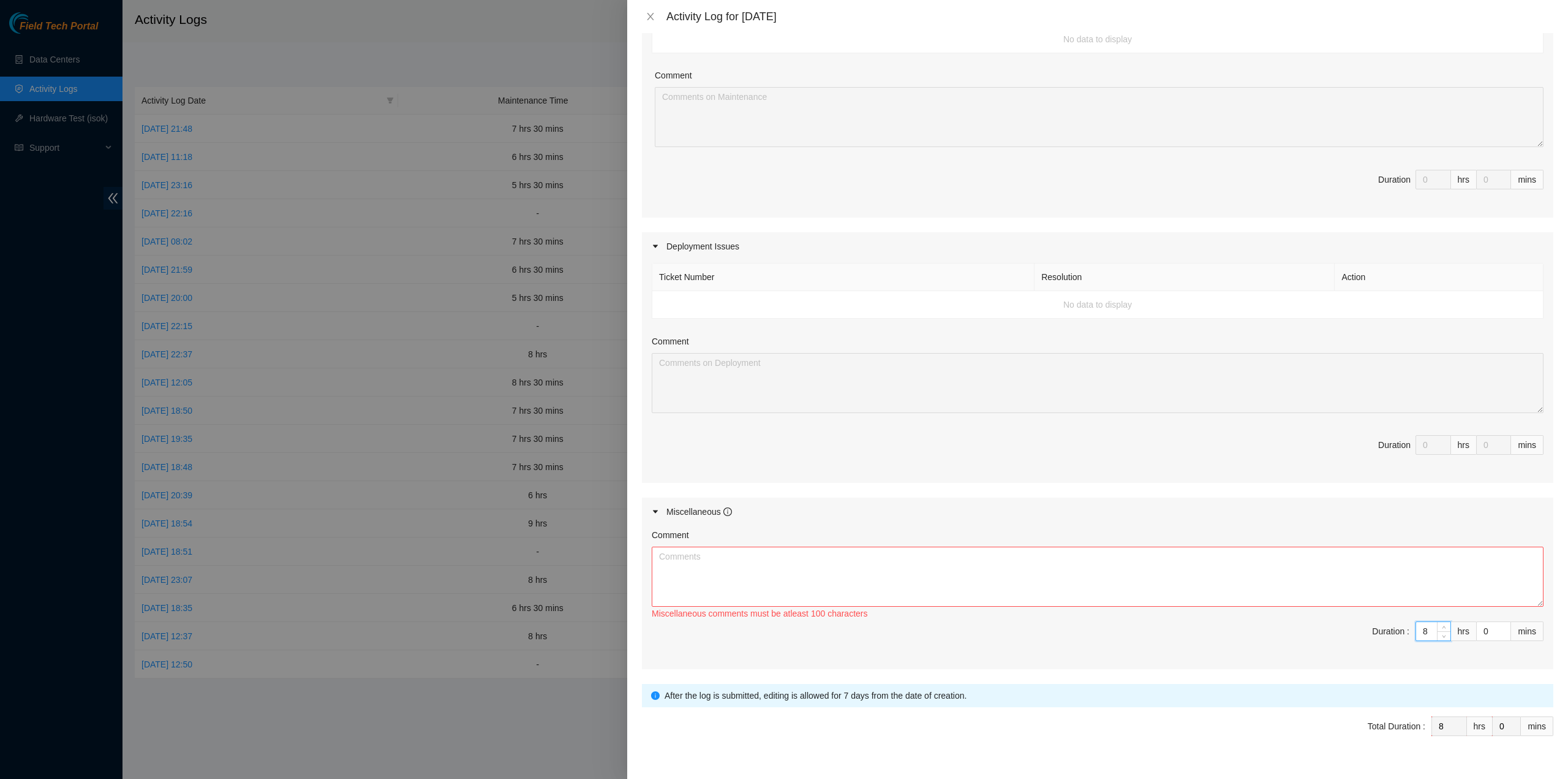
type input "8"
type input "3"
type input "30"
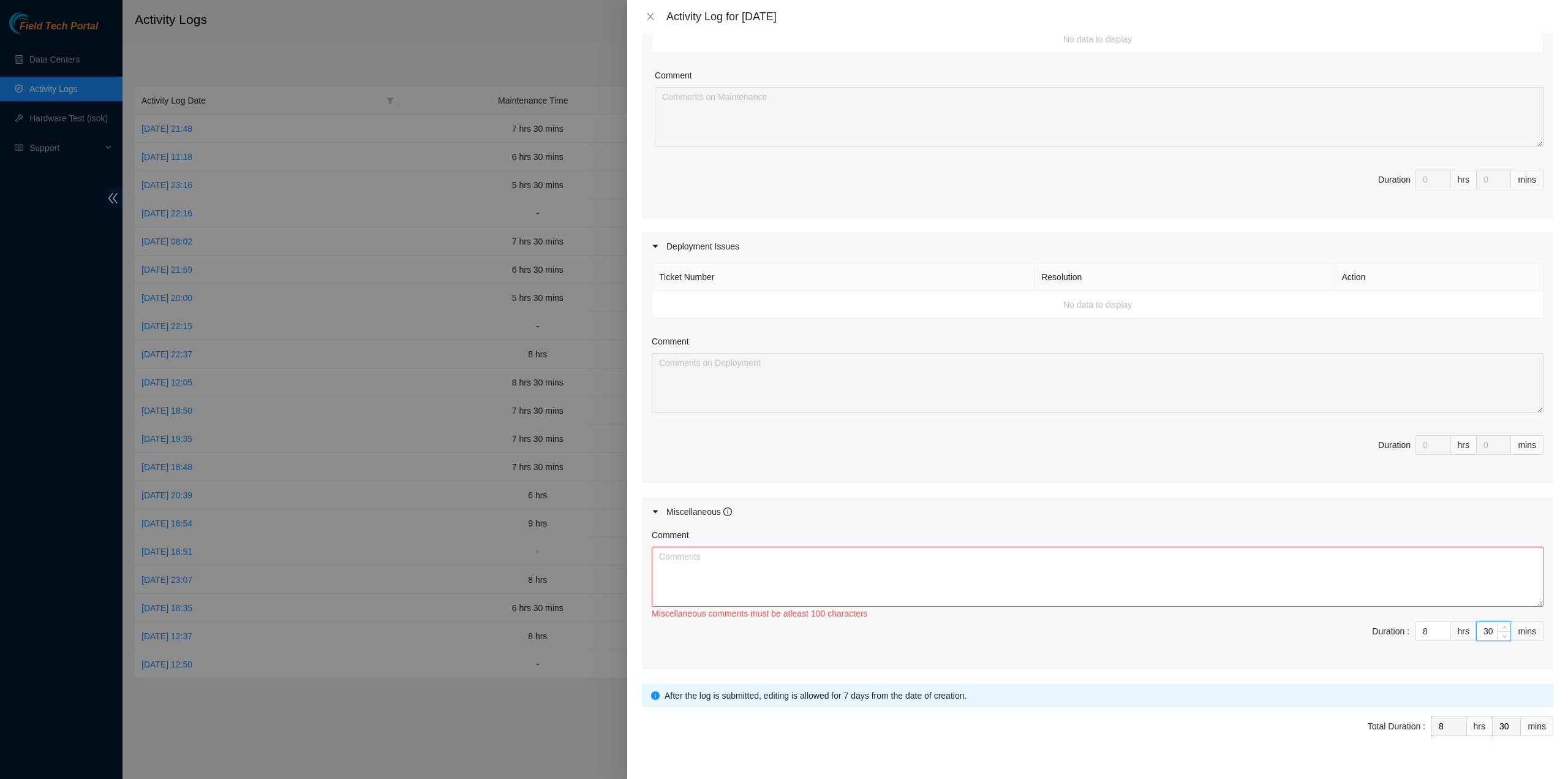
type input "30"
click at [1144, 571] on textarea "Comment" at bounding box center [1098, 577] width 892 height 60
paste textarea "omment Comment Comment ……………………………………………………. Arranging and coordinating station…"
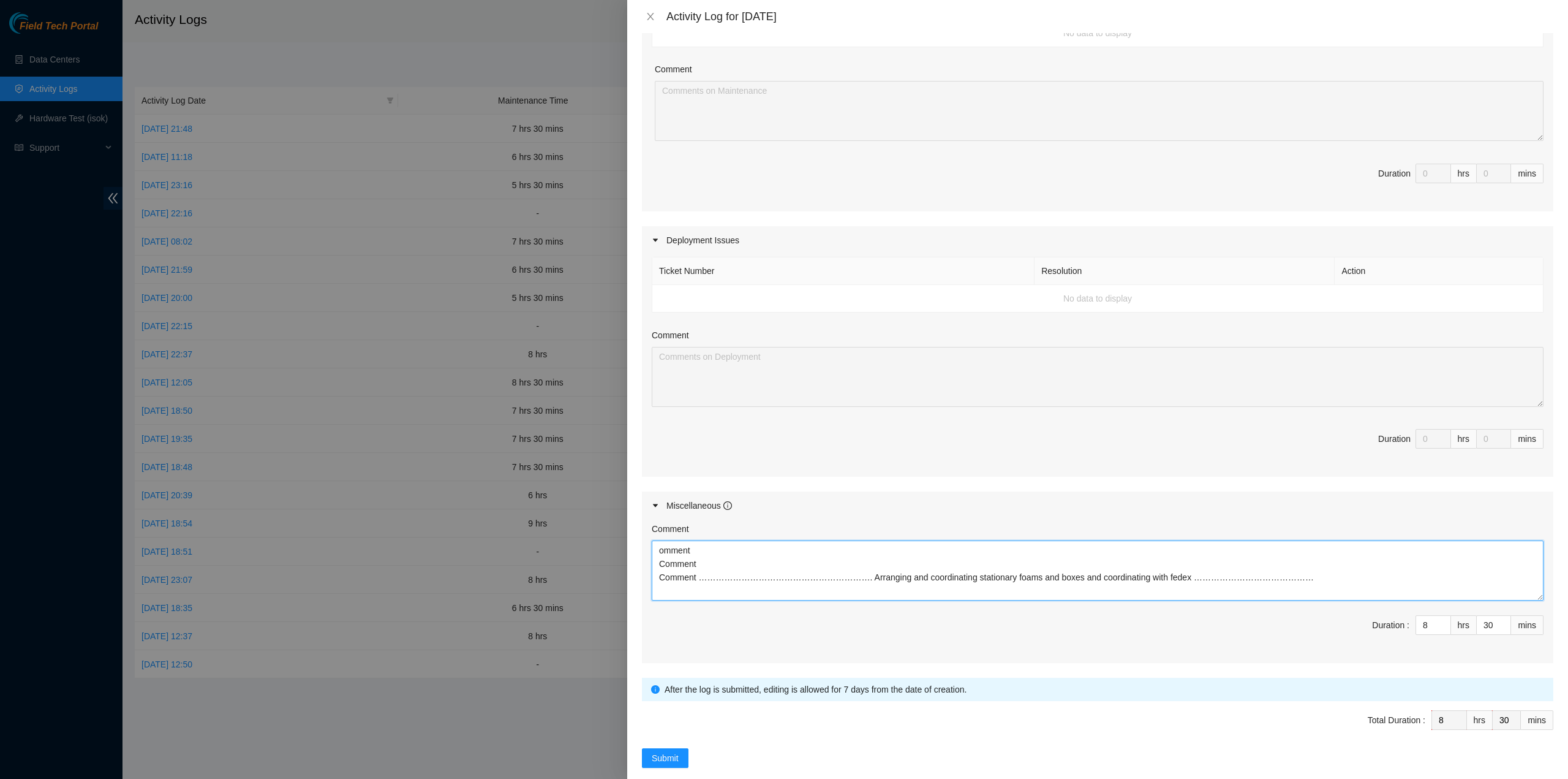
scroll to position [265, 0]
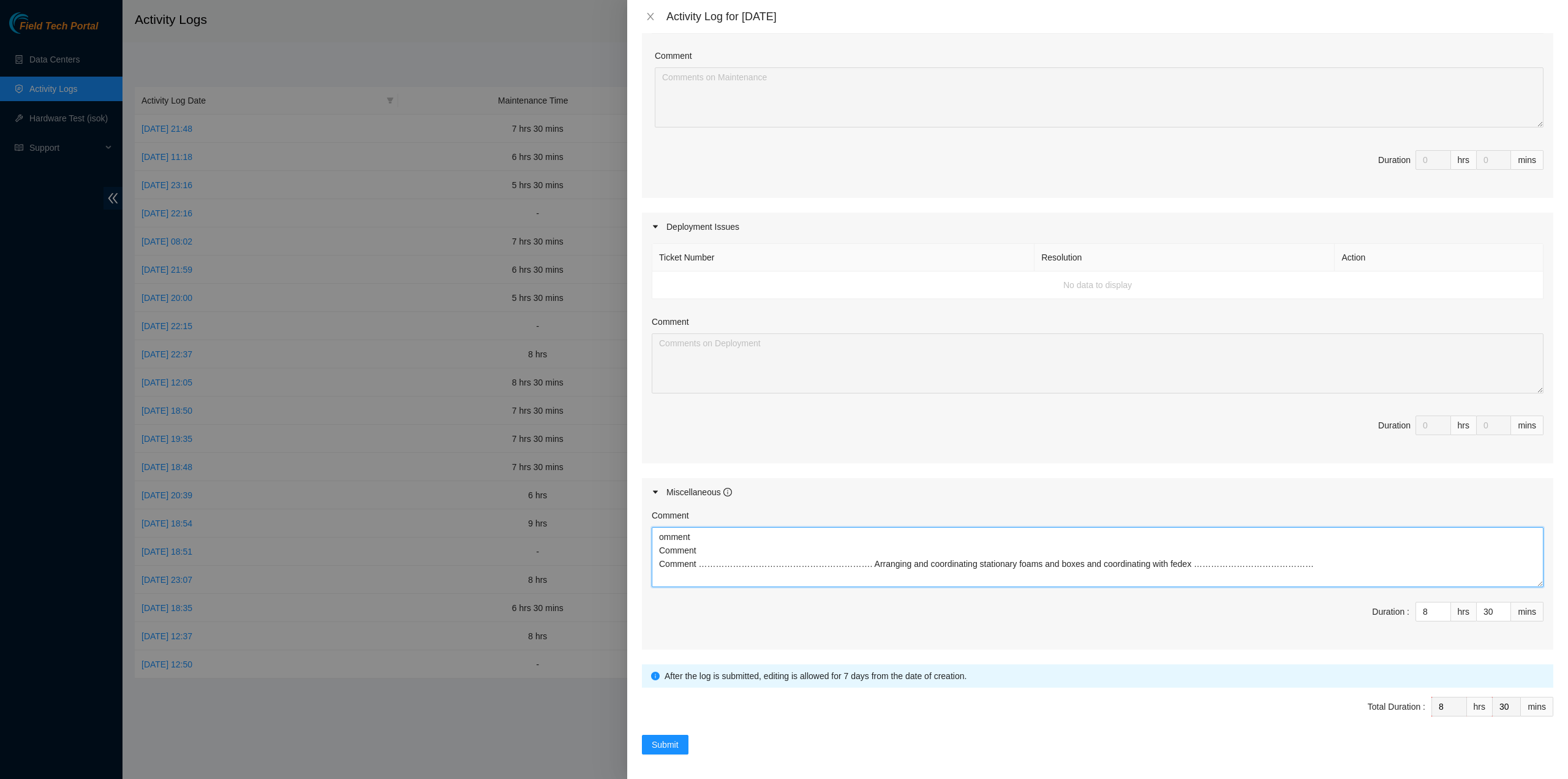
drag, startPoint x: 660, startPoint y: 537, endPoint x: 706, endPoint y: 554, distance: 49.0
click at [660, 536] on textarea "omment Comment Comment ……………………………………………………. Arranging and coordinating station…" at bounding box center [1098, 557] width 892 height 60
type textarea "Comment Comment Comment ……………………………………………………. Arranging and coordinating statio…"
drag, startPoint x: 1474, startPoint y: 610, endPoint x: 1453, endPoint y: 607, distance: 21.2
click at [1453, 607] on span "Duration : 8 hrs 30 mins" at bounding box center [1098, 619] width 892 height 34
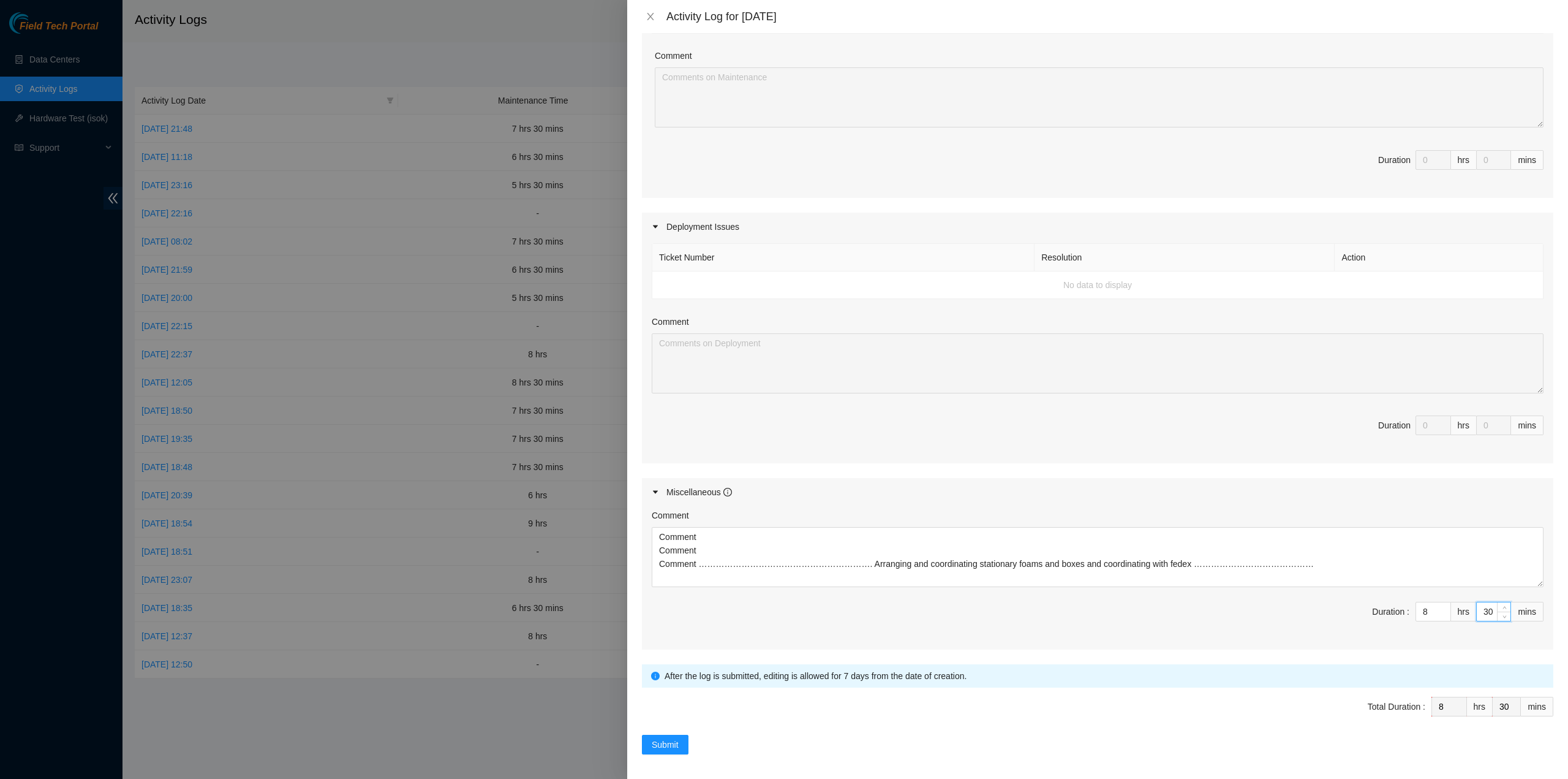
type input "0"
click at [686, 735] on button "Submit" at bounding box center [665, 744] width 46 height 20
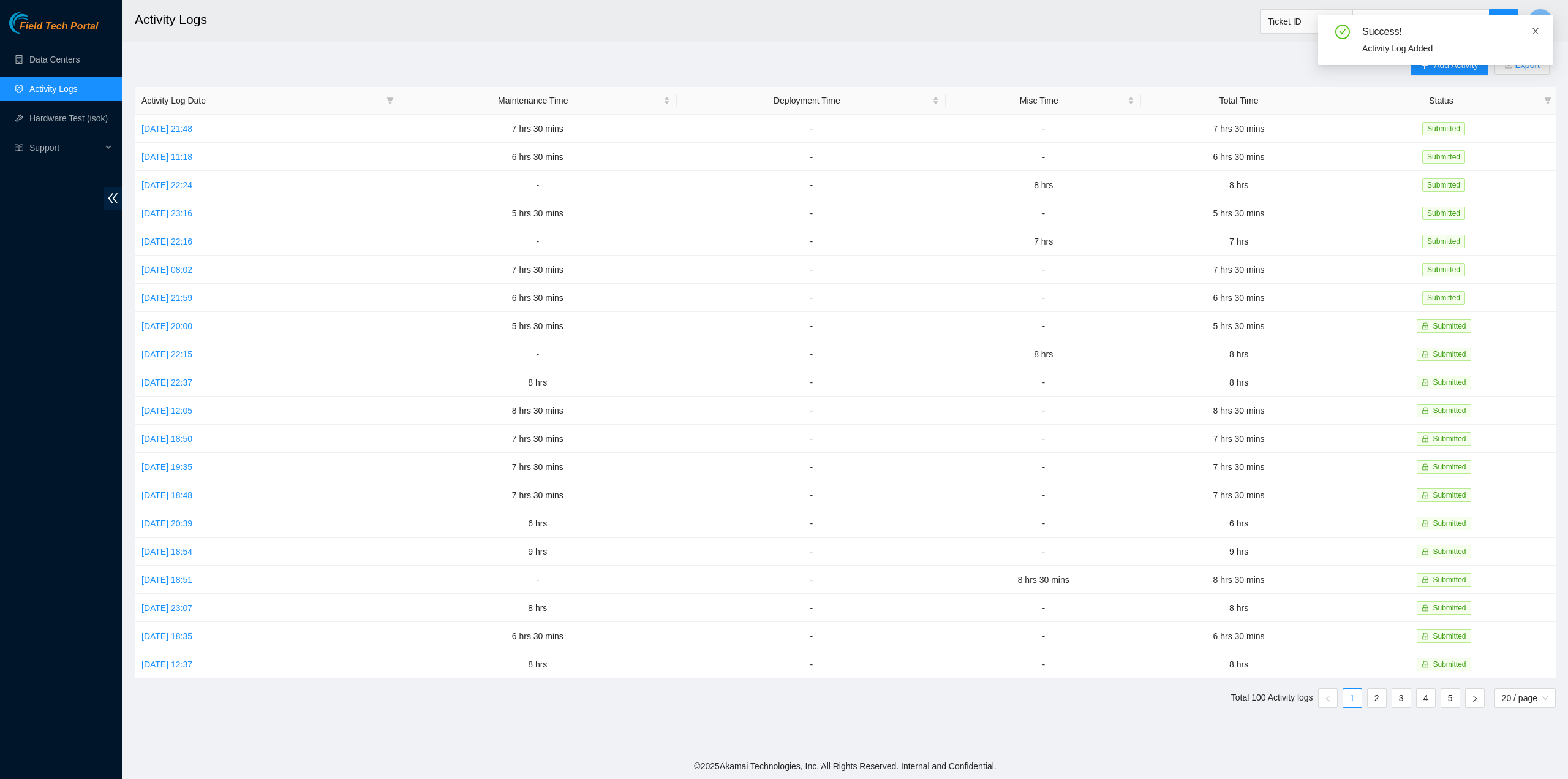
click at [1534, 30] on icon "close" at bounding box center [1535, 31] width 9 height 9
click at [175, 215] on link "Wed, 01 Oct 2025 23:16" at bounding box center [167, 213] width 51 height 10
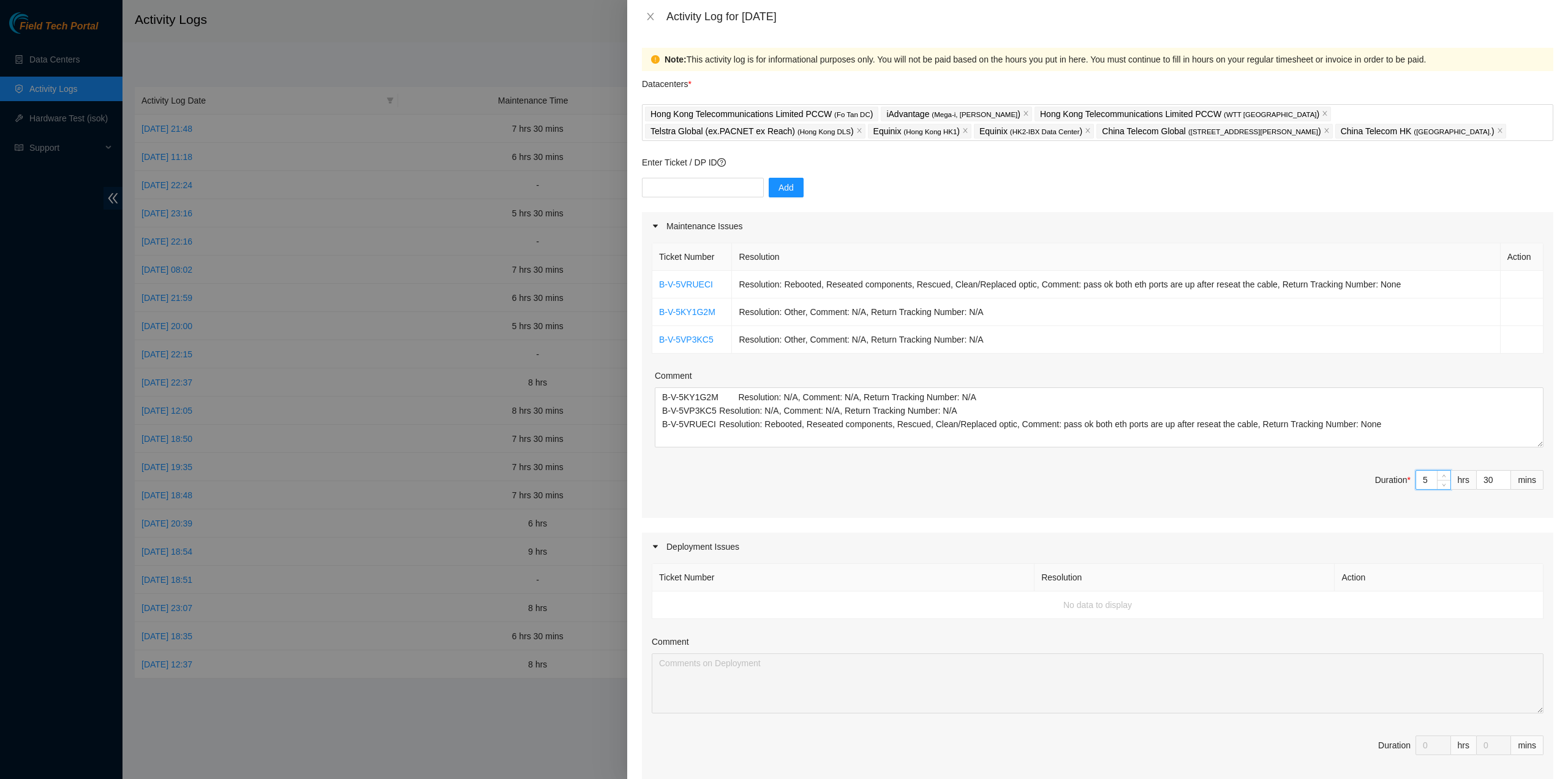
drag, startPoint x: 1424, startPoint y: 475, endPoint x: 1381, endPoint y: 475, distance: 43.0
click at [1381, 475] on span "Duration * 5 hrs 30 mins" at bounding box center [1098, 487] width 892 height 34
type input "6"
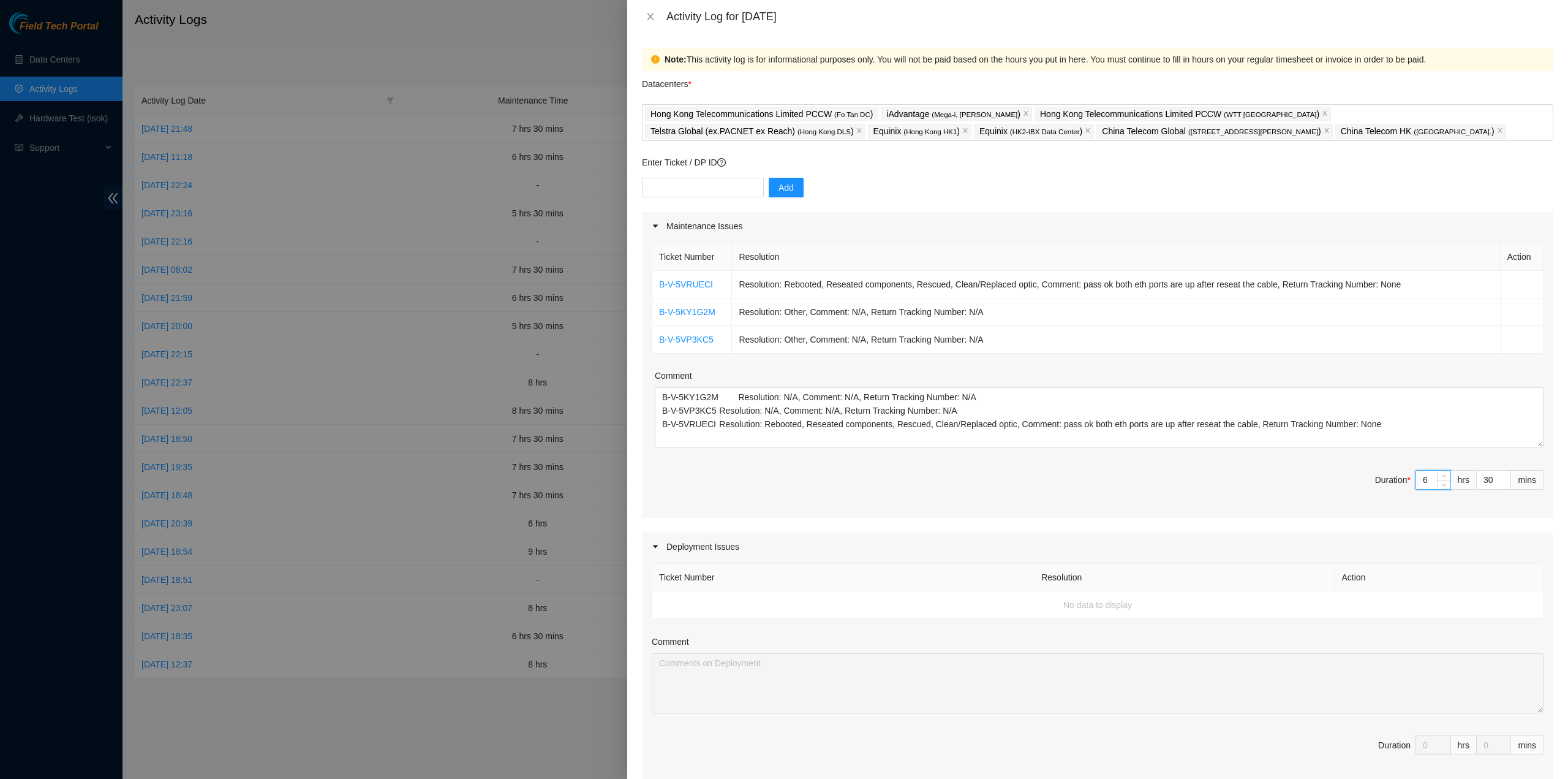
type input "0"
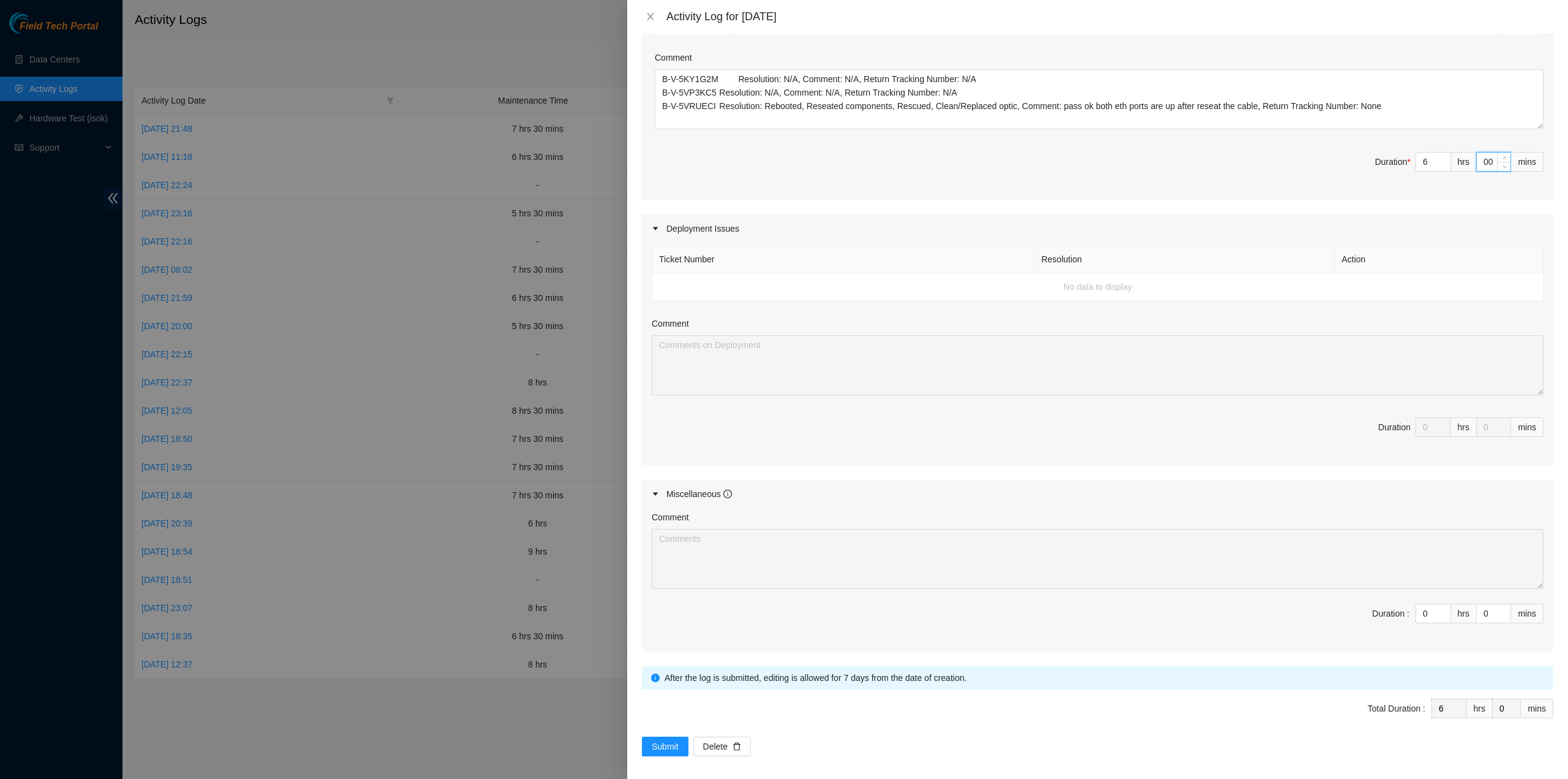
scroll to position [320, 0]
type input "0"
click at [653, 738] on span "Submit" at bounding box center [666, 745] width 27 height 14
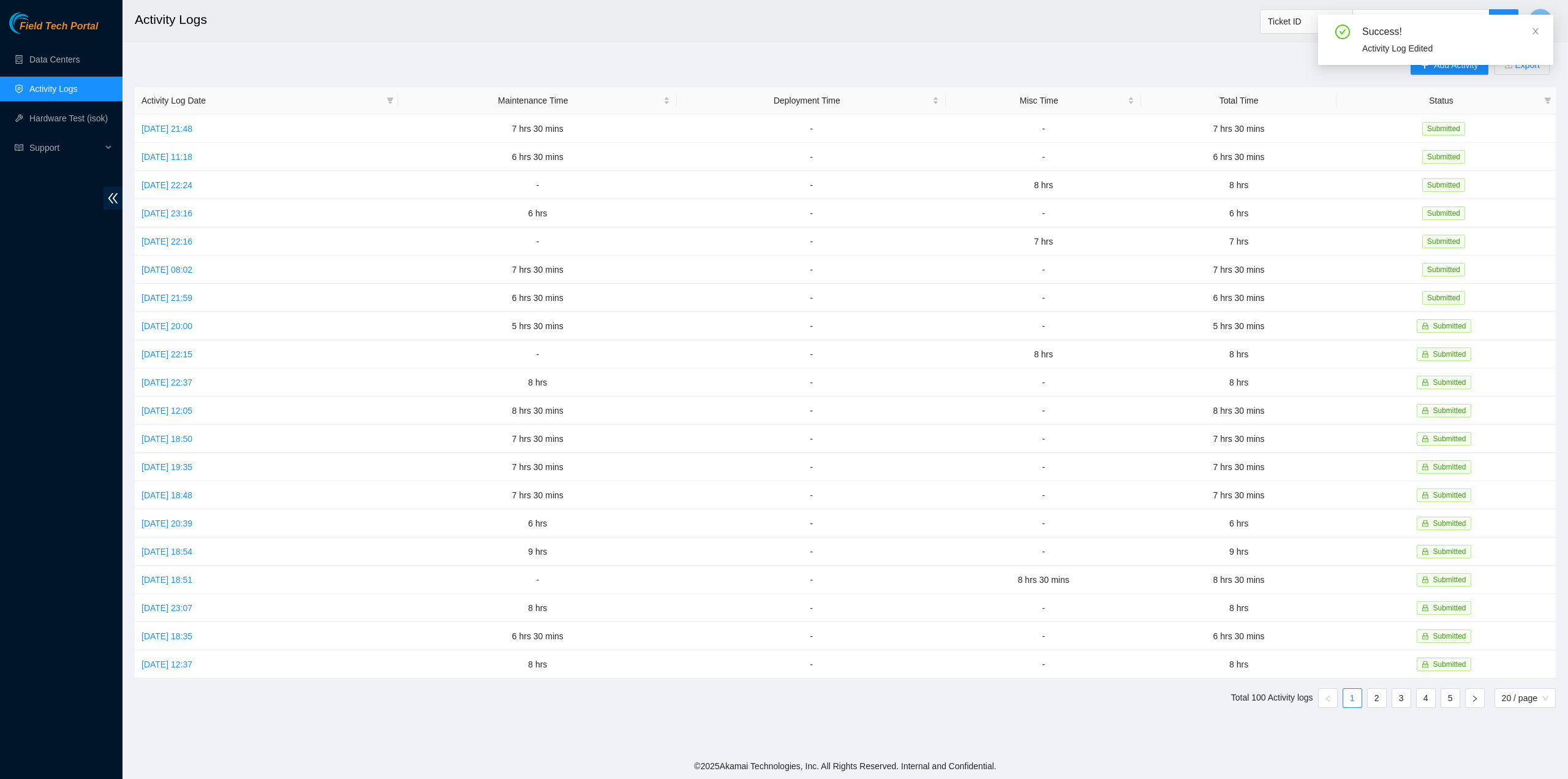
drag, startPoint x: 1537, startPoint y: 33, endPoint x: 1509, endPoint y: 50, distance: 32.8
click at [1537, 33] on icon "close" at bounding box center [1535, 31] width 9 height 9
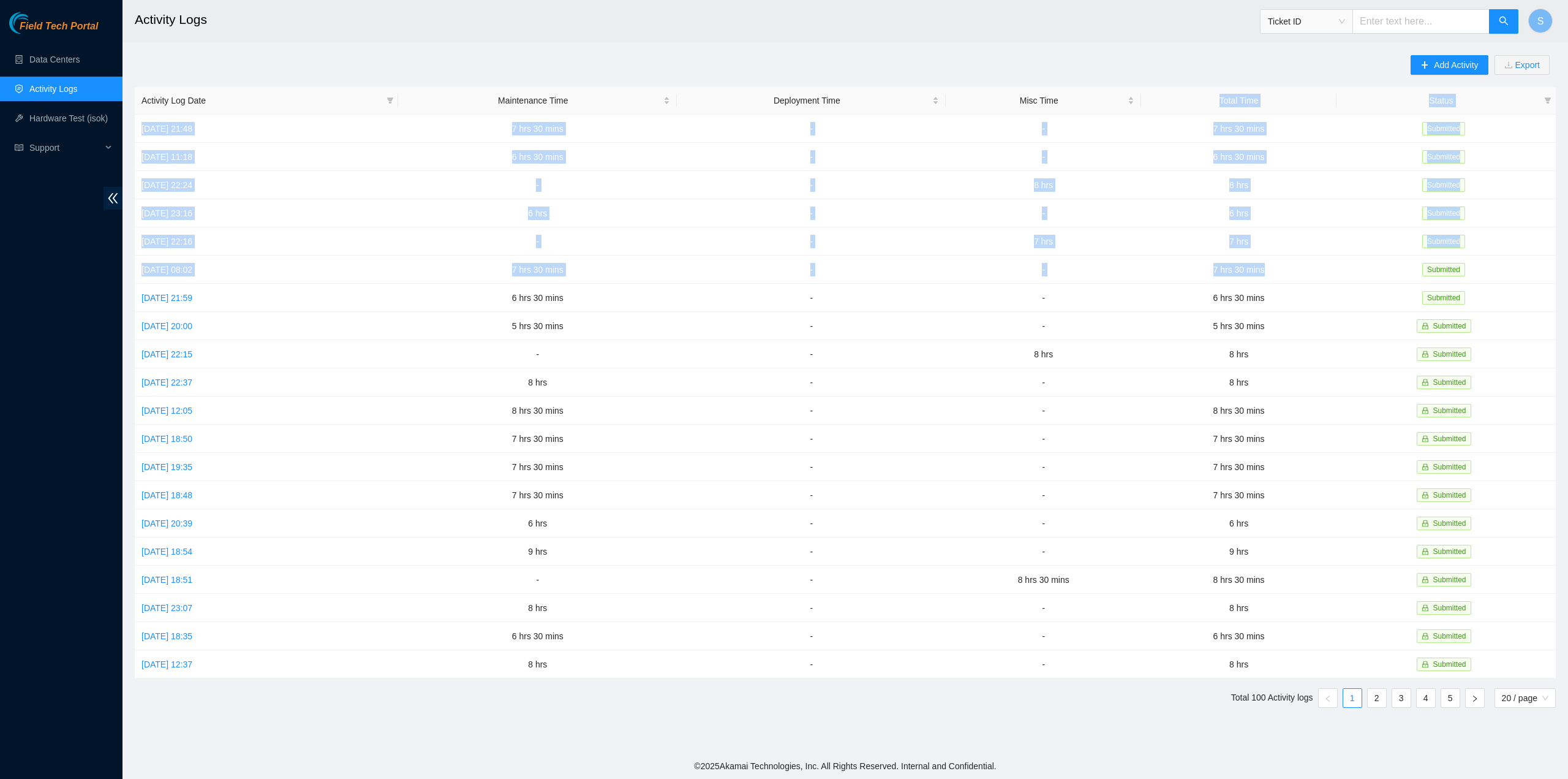
drag, startPoint x: 1281, startPoint y: 272, endPoint x: 1225, endPoint y: 105, distance: 176.1
click at [1225, 105] on table "Activity Log Date Maintenance Time Deployment Time Misc Time Total Time Status …" at bounding box center [845, 383] width 1421 height 592
click at [1535, 20] on button "S" at bounding box center [1541, 21] width 24 height 25
click at [1449, 107] on link "Logout" at bounding box center [1455, 108] width 27 height 10
